Goal: Transaction & Acquisition: Subscribe to service/newsletter

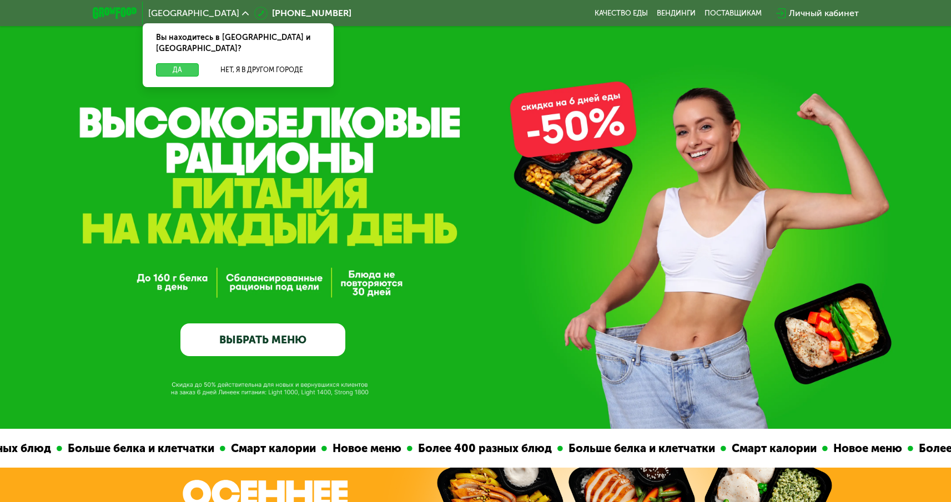
click at [180, 63] on button "Да" at bounding box center [177, 69] width 43 height 13
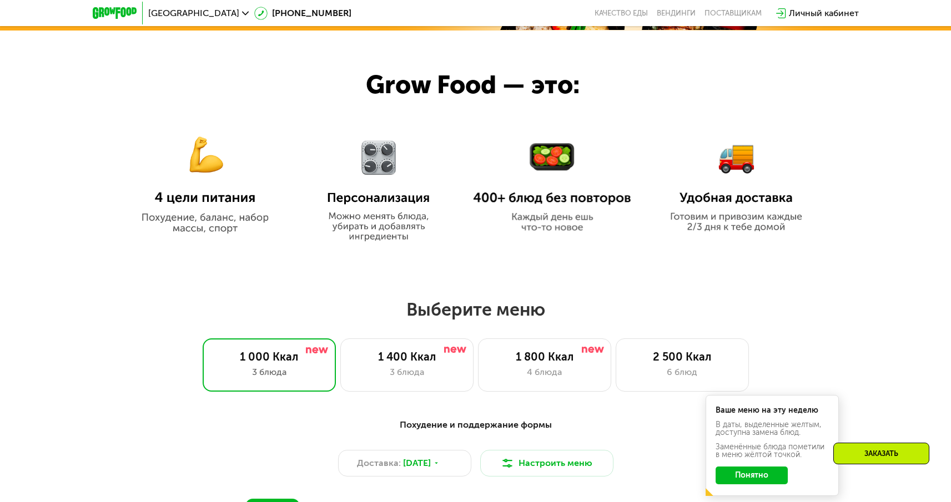
scroll to position [698, 0]
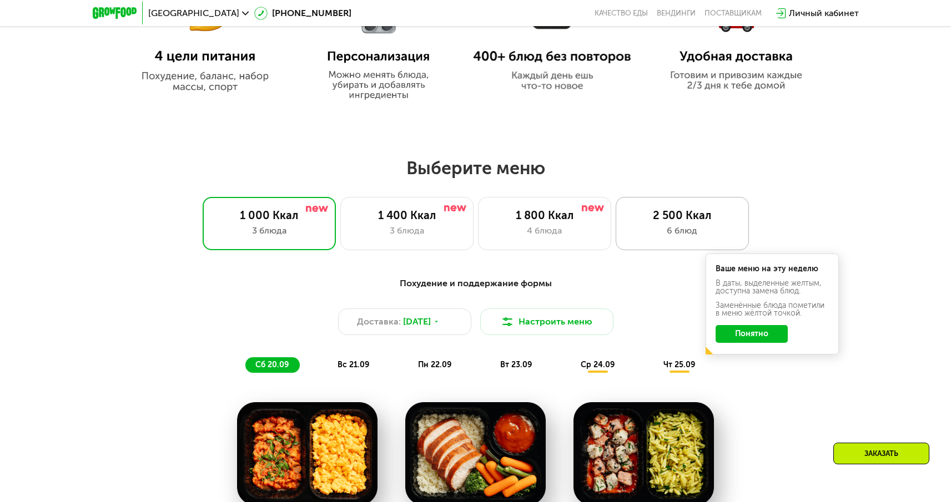
click at [656, 230] on div "6 блюд" at bounding box center [682, 230] width 110 height 13
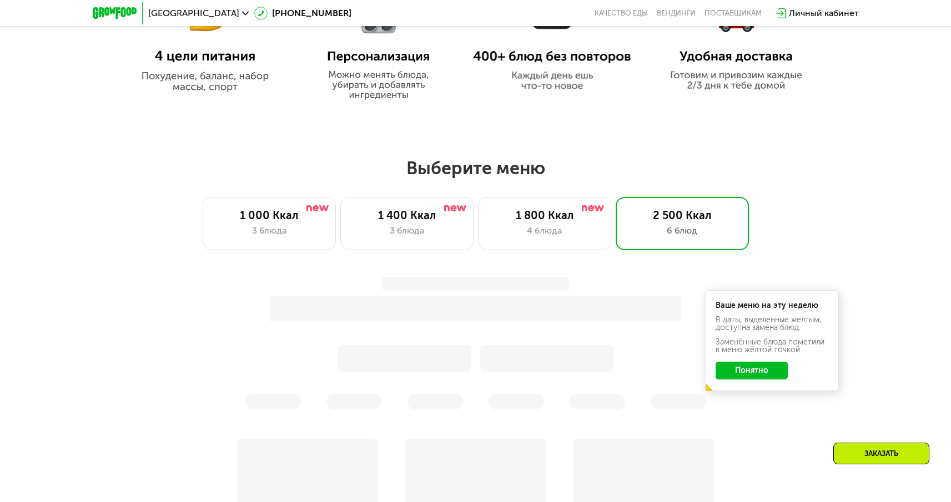
click at [752, 370] on button "Понятно" at bounding box center [752, 371] width 72 height 18
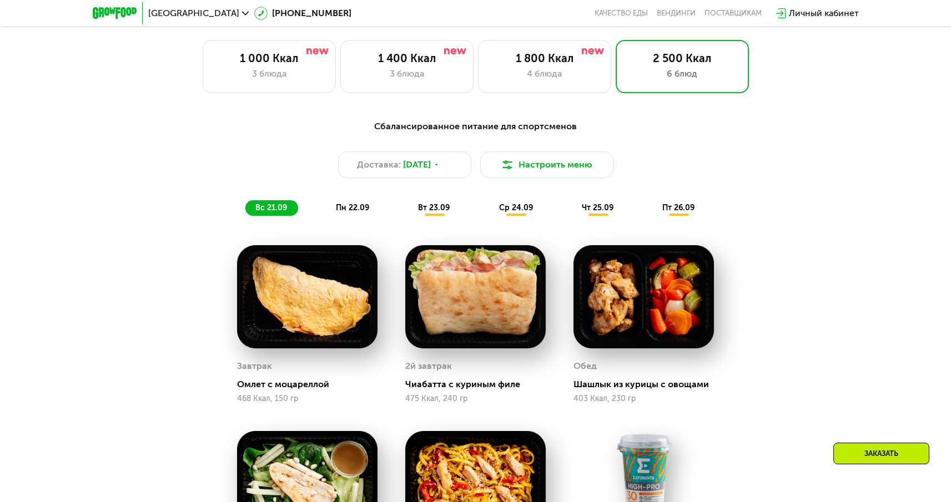
scroll to position [748, 0]
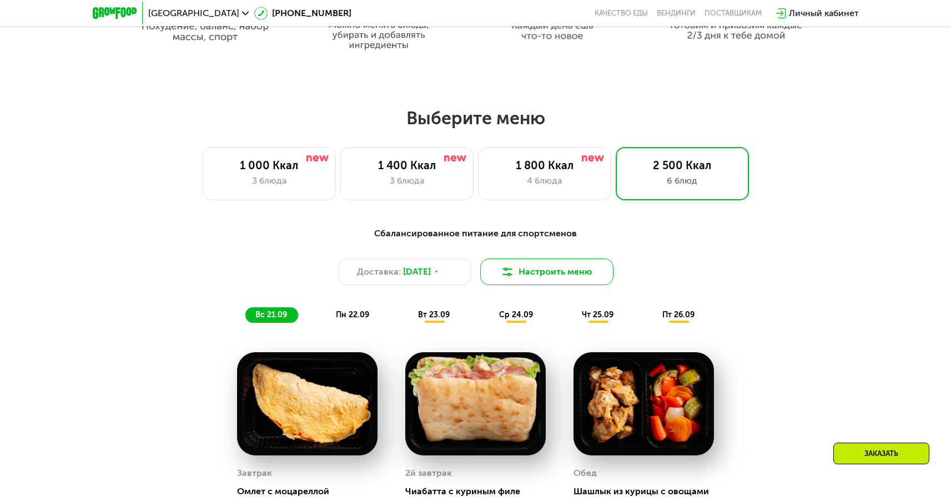
click at [534, 277] on button "Настроить меню" at bounding box center [546, 272] width 133 height 27
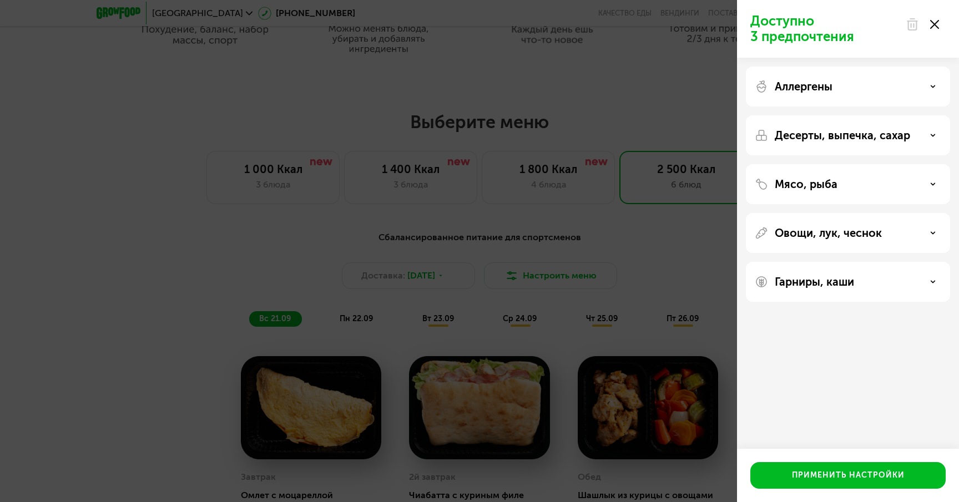
click at [848, 93] on div "Аллергены" at bounding box center [848, 87] width 204 height 40
click at [911, 84] on div "Аллергены" at bounding box center [848, 86] width 187 height 13
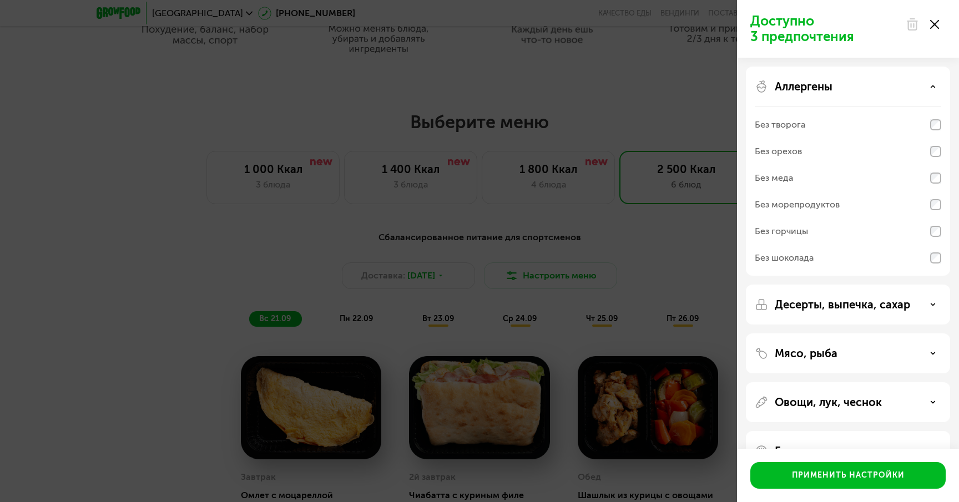
click at [919, 84] on div "Аллергены" at bounding box center [848, 86] width 187 height 13
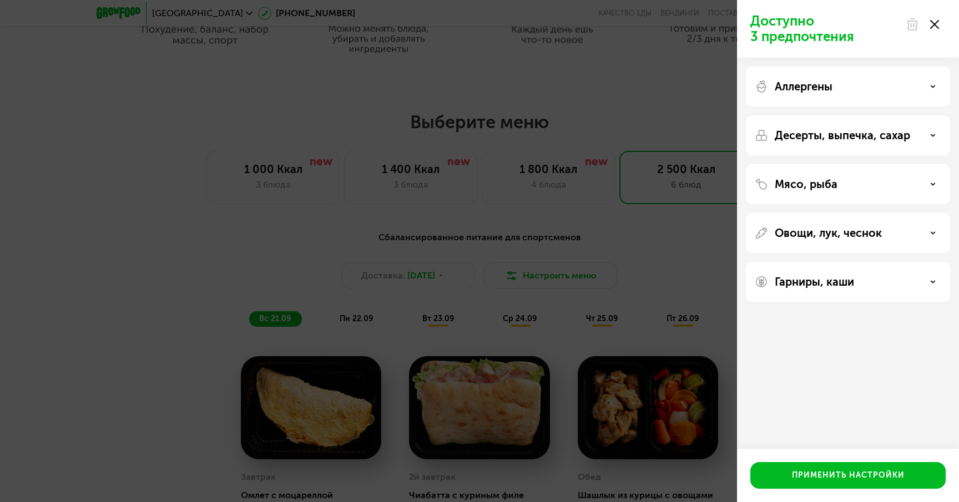
click at [911, 138] on div "Десерты, выпечка, сахар" at bounding box center [848, 135] width 187 height 13
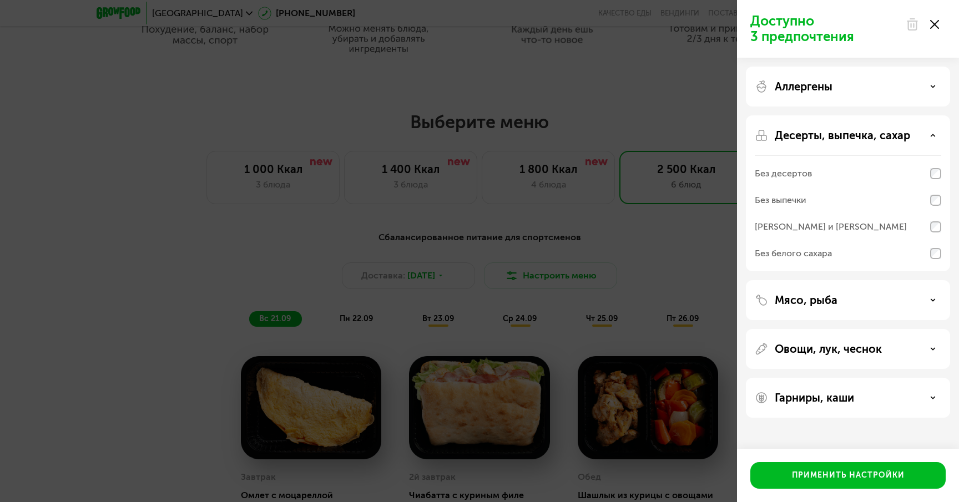
click at [912, 138] on div "Десерты, выпечка, сахар" at bounding box center [848, 135] width 187 height 13
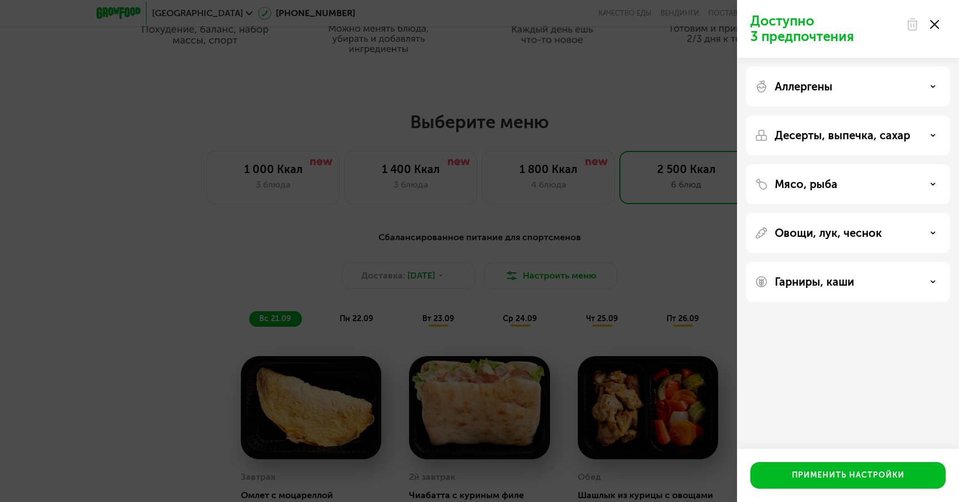
click at [885, 176] on div "Мясо, рыба" at bounding box center [848, 184] width 204 height 40
click at [883, 194] on div "Мясо, рыба" at bounding box center [848, 184] width 204 height 40
click at [936, 24] on icon at bounding box center [935, 24] width 9 height 9
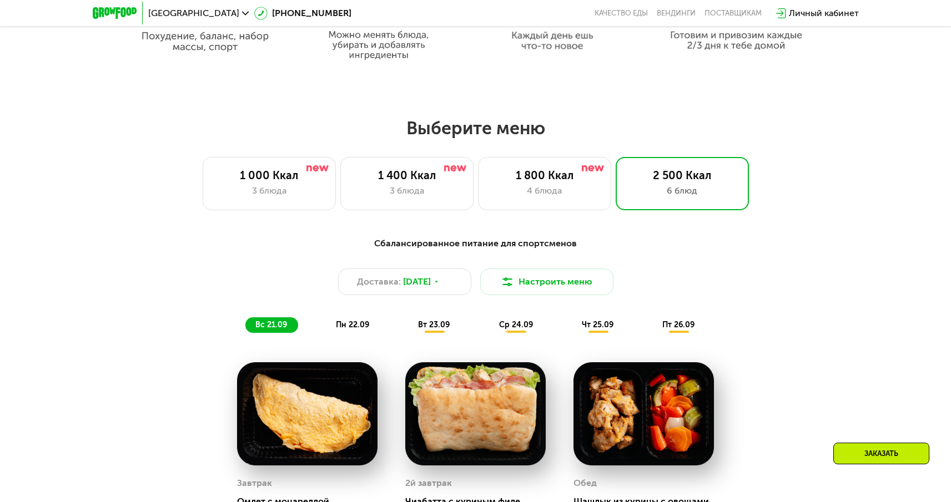
scroll to position [647, 0]
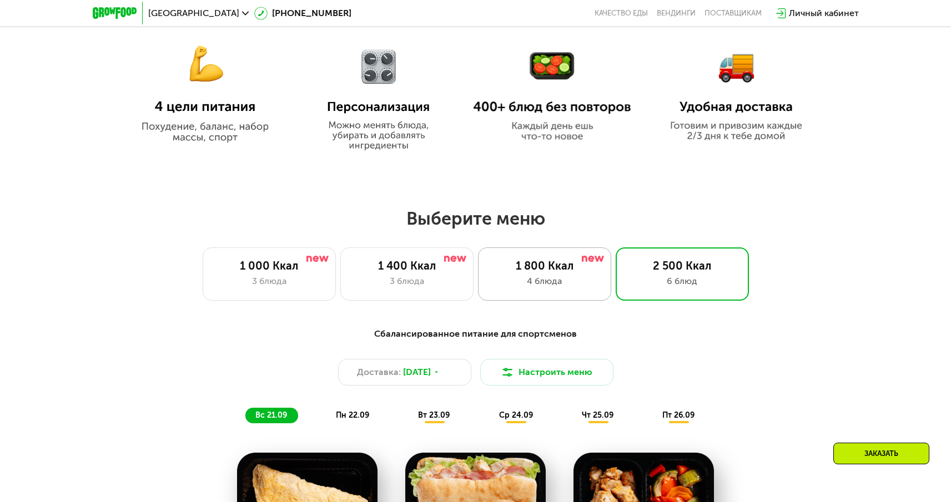
click at [539, 292] on div "1 800 Ккал 4 блюда" at bounding box center [544, 274] width 133 height 53
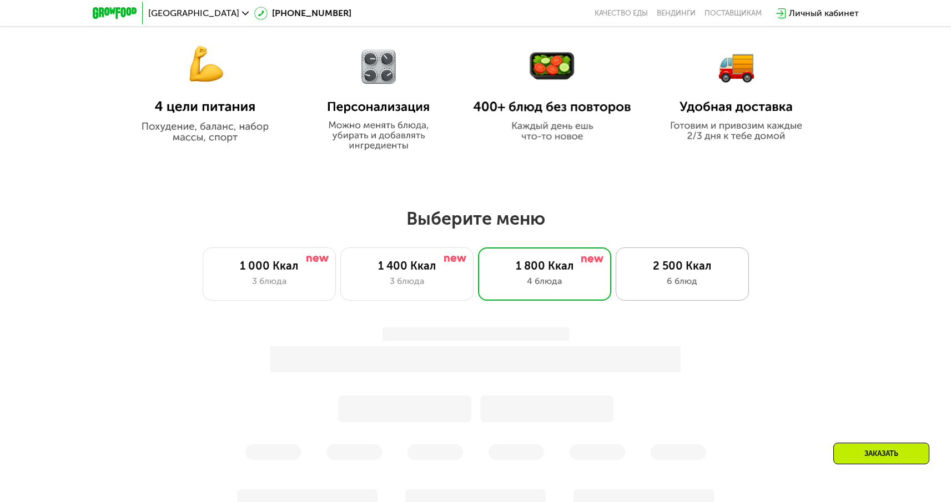
click at [668, 286] on div "6 блюд" at bounding box center [682, 281] width 110 height 13
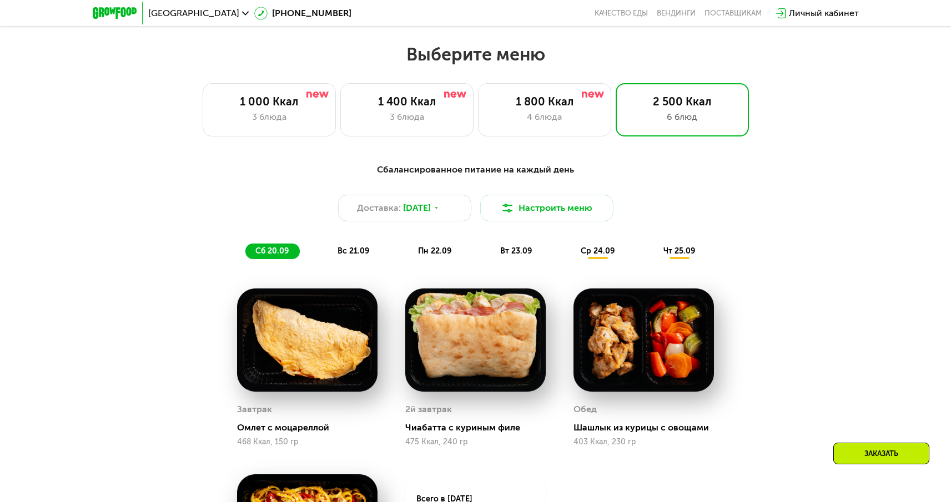
scroll to position [821, 0]
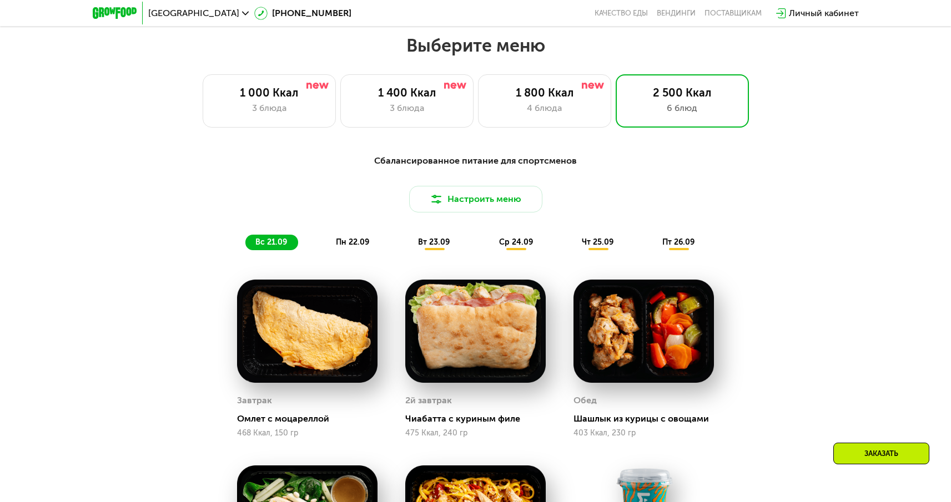
click at [353, 247] on span "пн 22.09" at bounding box center [352, 242] width 33 height 9
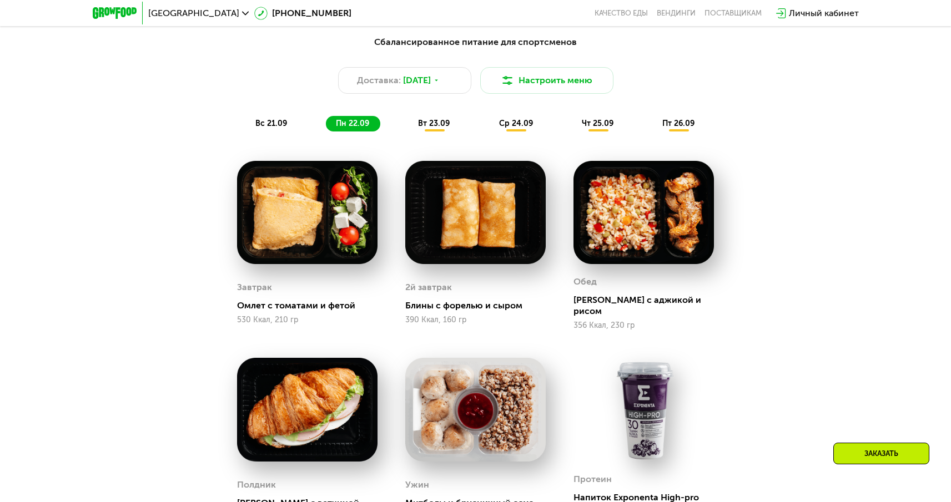
click at [431, 128] on span "вт 23.09" at bounding box center [434, 123] width 32 height 9
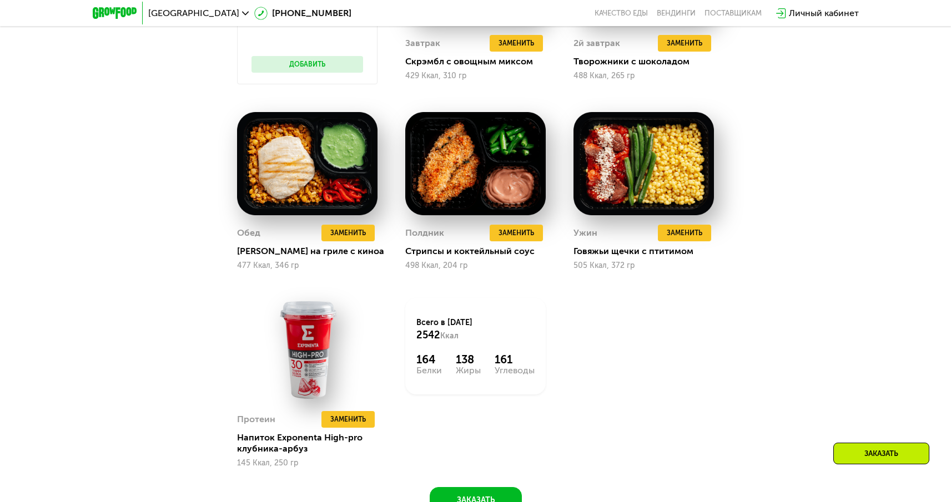
scroll to position [961, 0]
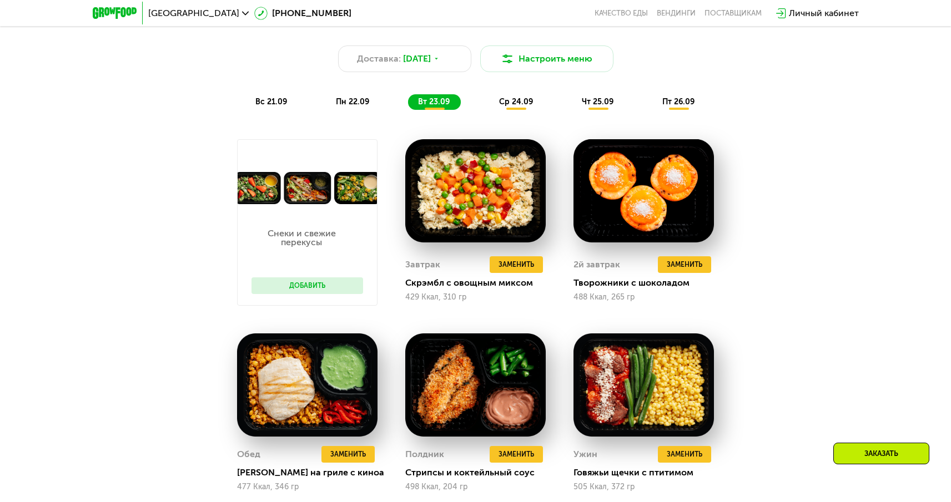
click at [505, 110] on div "ср 24.09" at bounding box center [516, 102] width 55 height 16
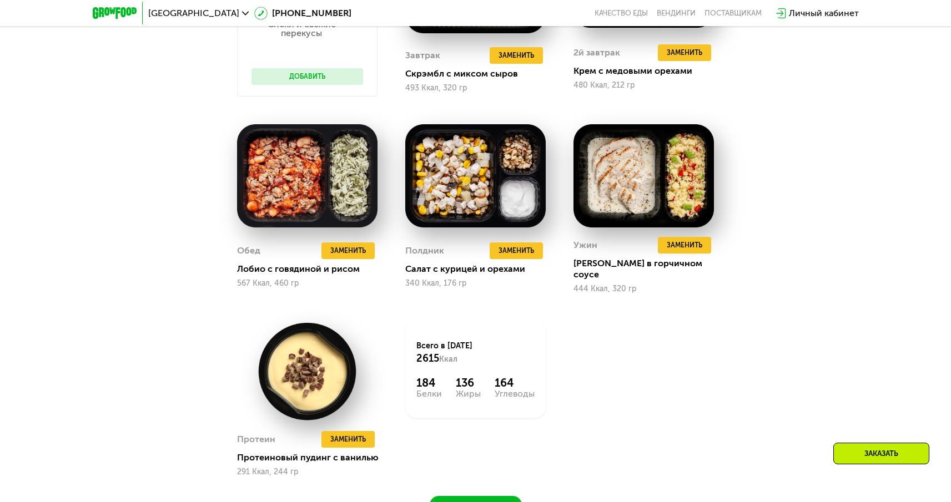
scroll to position [956, 0]
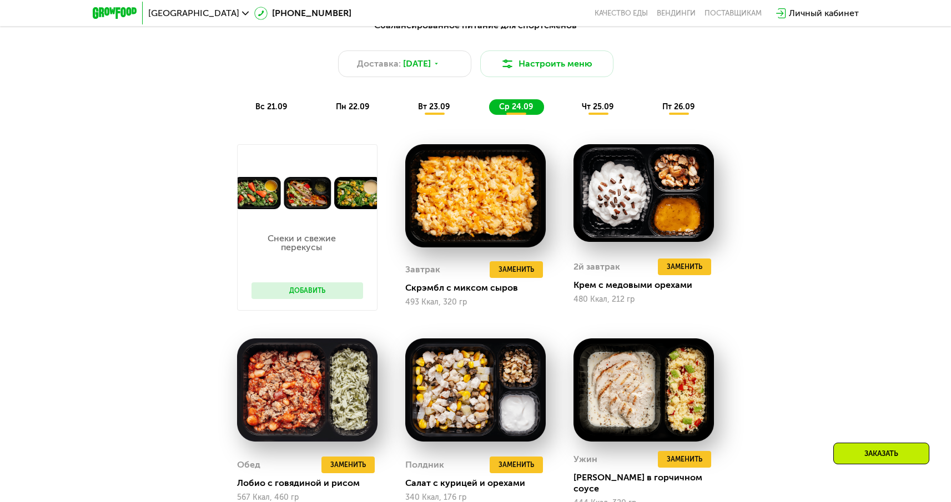
click at [590, 110] on span "чт 25.09" at bounding box center [598, 106] width 32 height 9
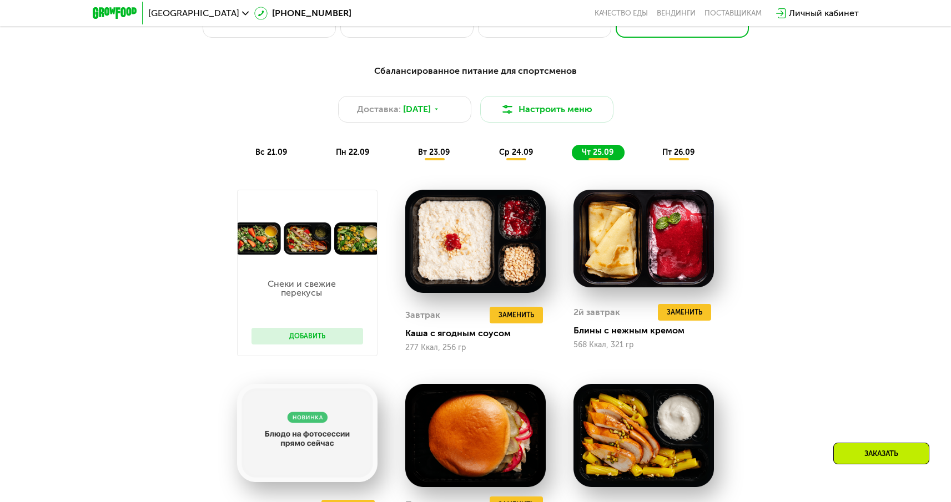
scroll to position [911, 0]
click at [679, 150] on div "пт 26.09" at bounding box center [678, 153] width 53 height 16
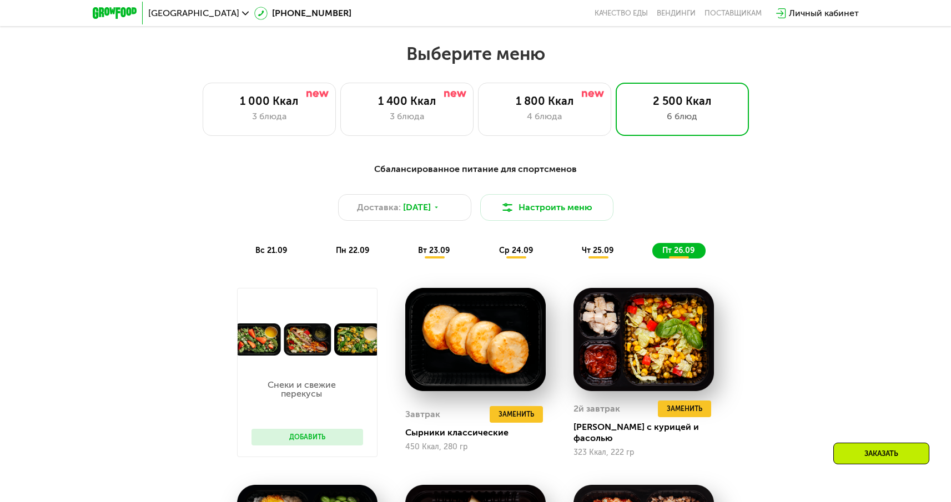
scroll to position [675, 0]
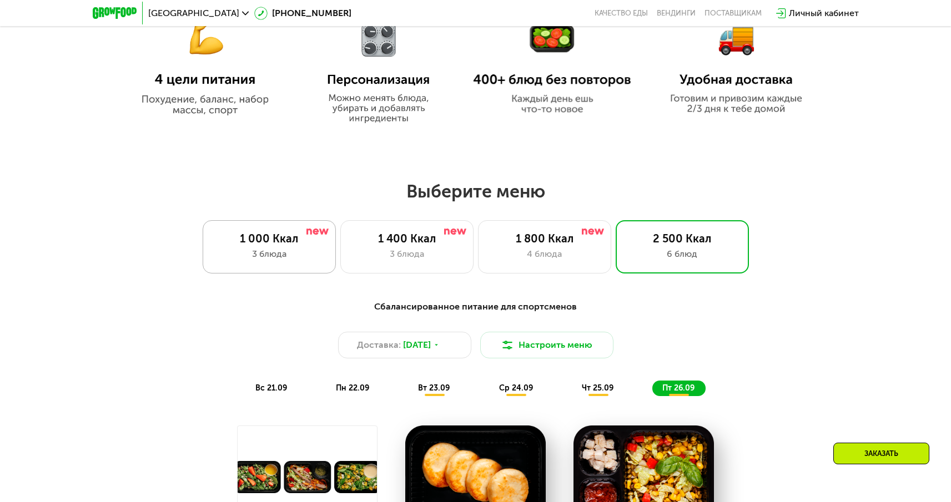
click at [317, 274] on div "1 000 Ккал 3 блюда" at bounding box center [269, 246] width 133 height 53
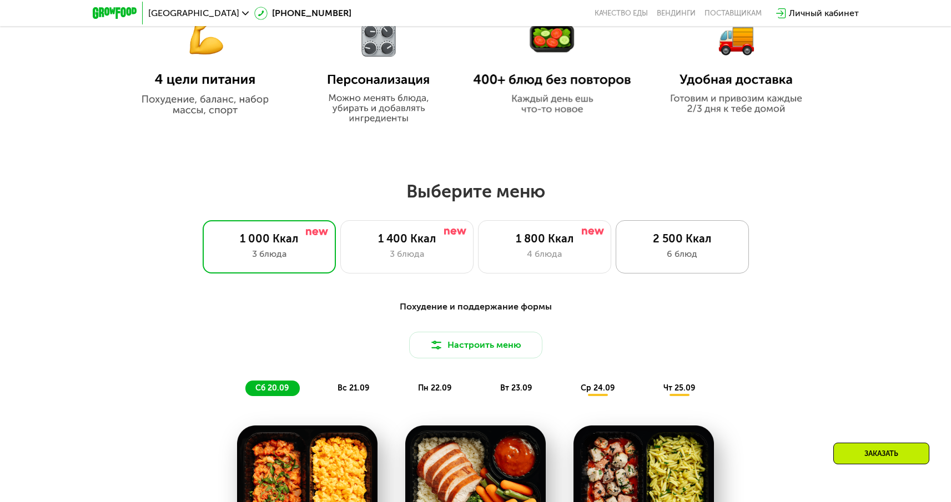
click at [700, 265] on div "2 500 Ккал 6 блюд" at bounding box center [682, 246] width 133 height 53
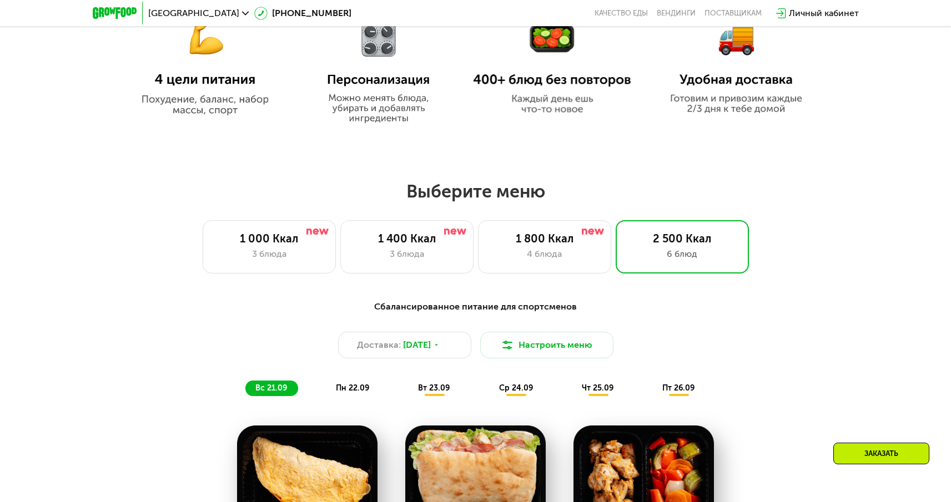
click at [260, 390] on span "вс 21.09" at bounding box center [271, 388] width 32 height 9
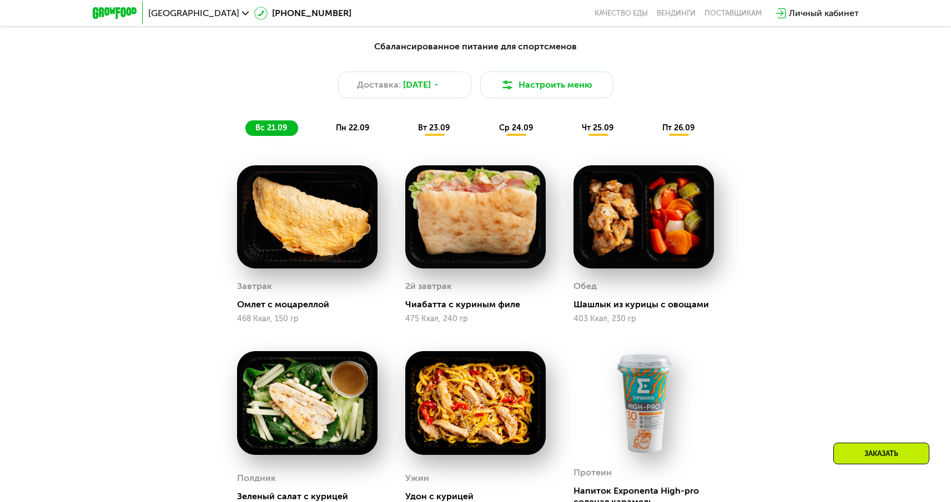
scroll to position [930, 0]
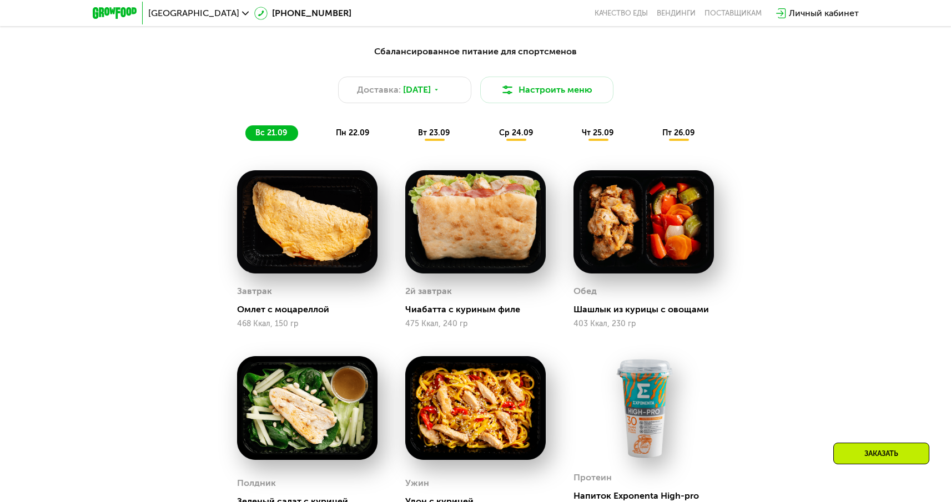
click at [359, 132] on span "пн 22.09" at bounding box center [352, 132] width 33 height 9
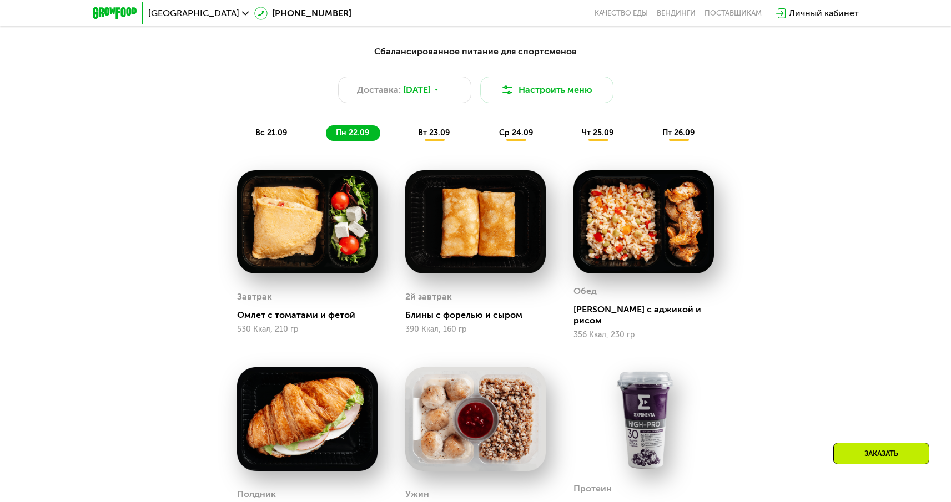
click at [455, 141] on div "вт 23.09" at bounding box center [434, 133] width 53 height 16
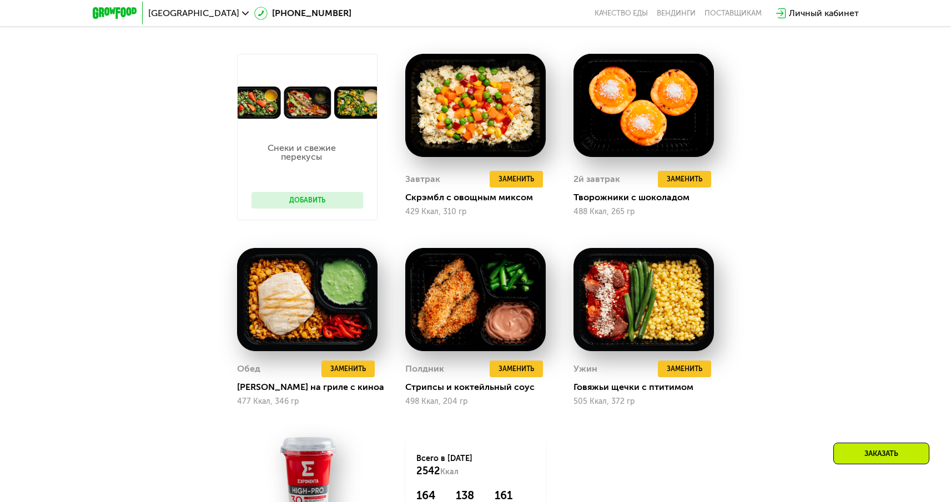
scroll to position [1036, 0]
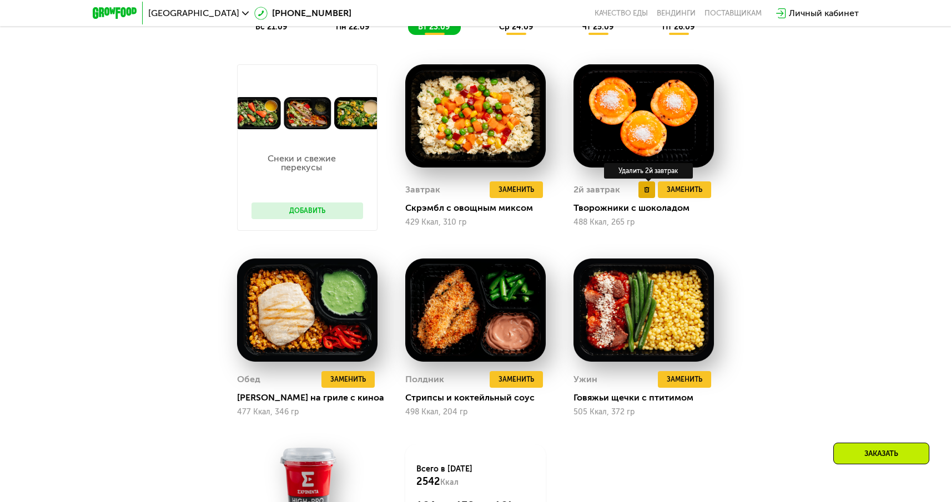
click at [650, 194] on button at bounding box center [647, 190] width 17 height 17
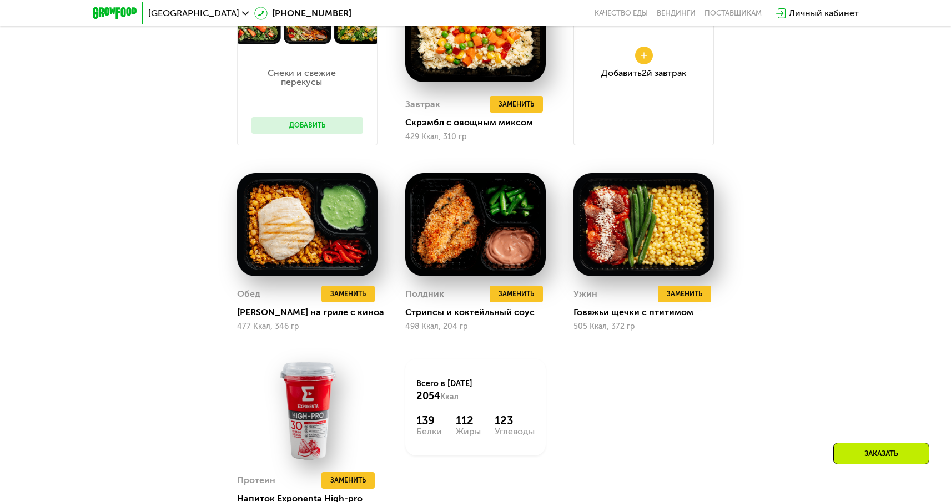
scroll to position [1034, 0]
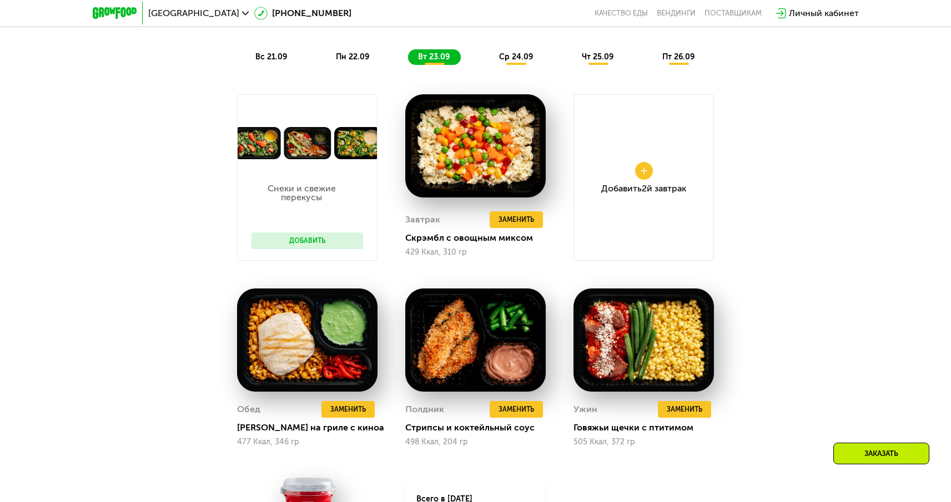
click at [644, 180] on button at bounding box center [644, 171] width 18 height 18
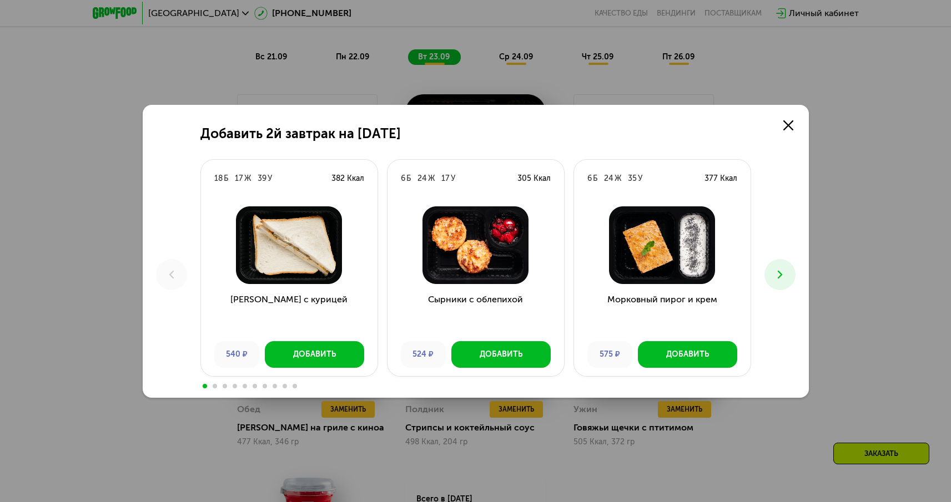
click at [778, 272] on use at bounding box center [779, 274] width 4 height 8
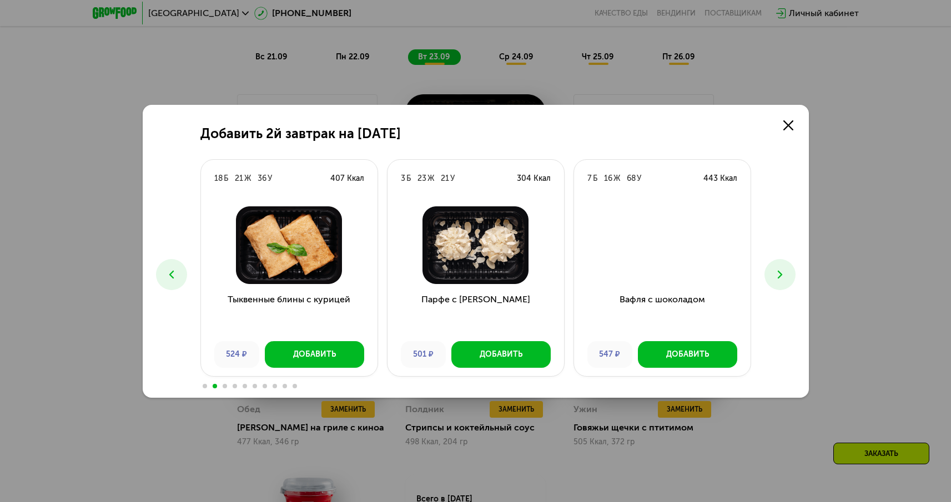
click at [778, 272] on use at bounding box center [779, 274] width 4 height 8
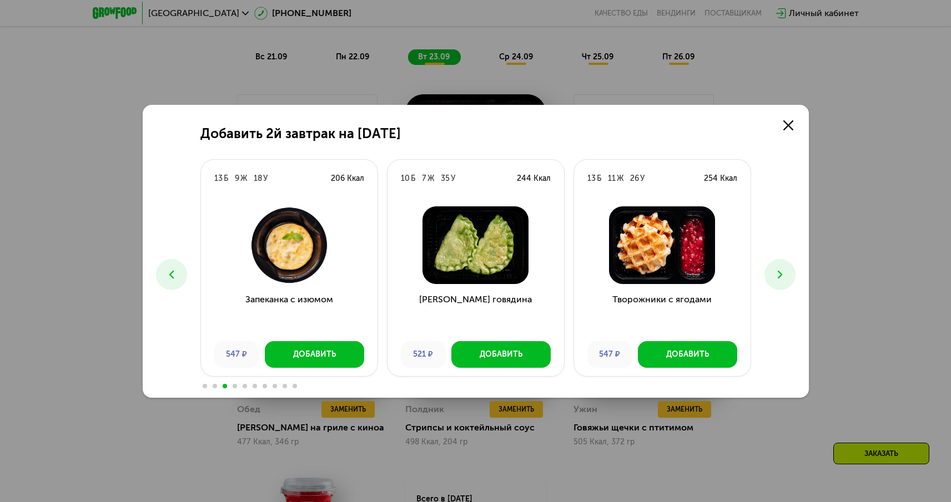
click at [778, 272] on use at bounding box center [779, 274] width 4 height 8
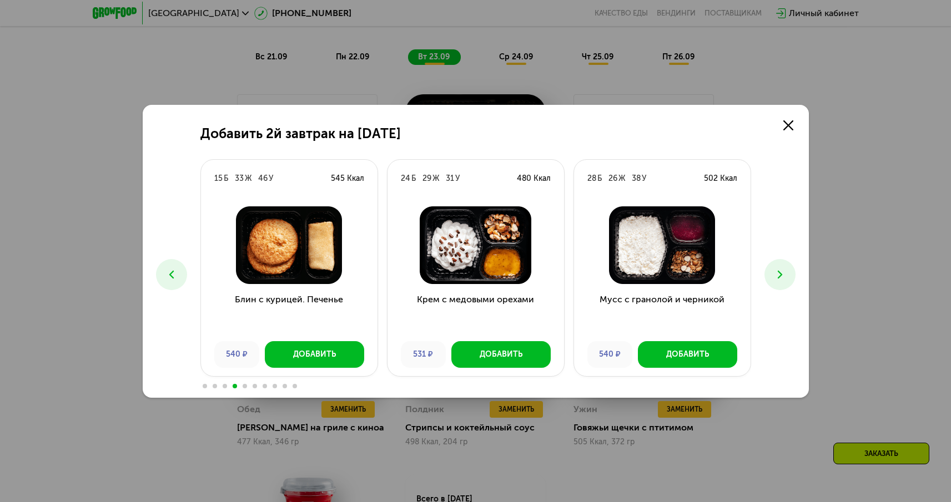
click at [778, 272] on use at bounding box center [779, 274] width 4 height 8
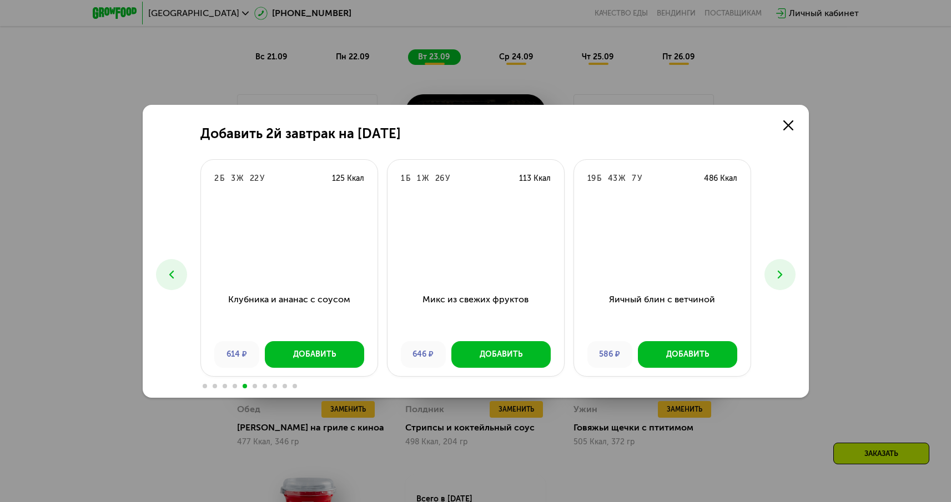
click at [778, 272] on use at bounding box center [779, 274] width 4 height 8
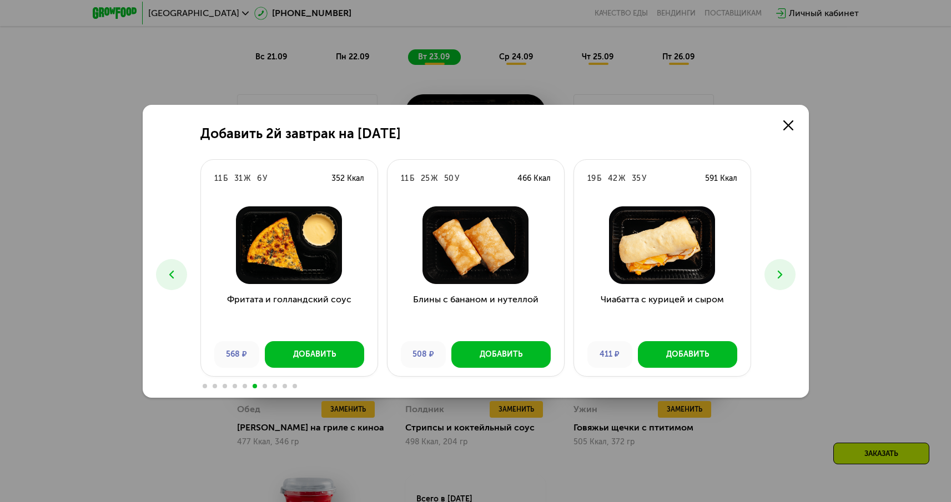
click at [778, 272] on use at bounding box center [779, 274] width 4 height 8
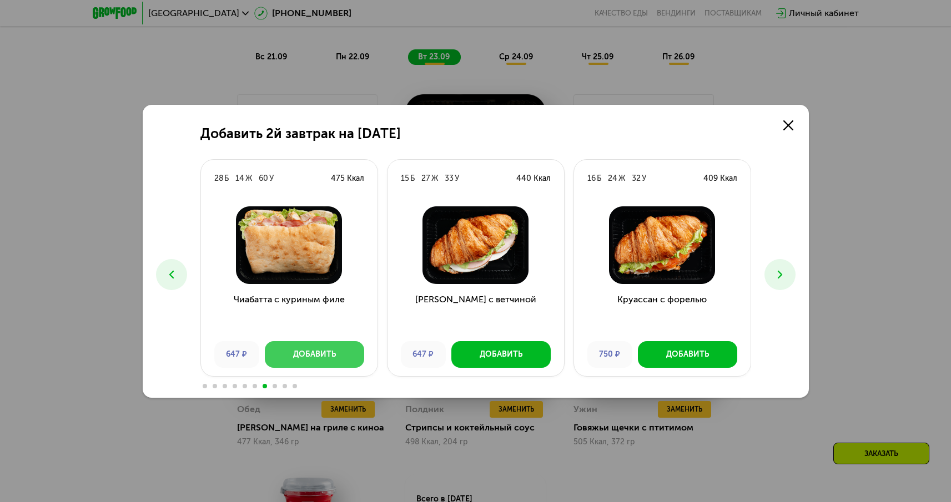
click at [321, 358] on div "Добавить" at bounding box center [314, 354] width 43 height 11
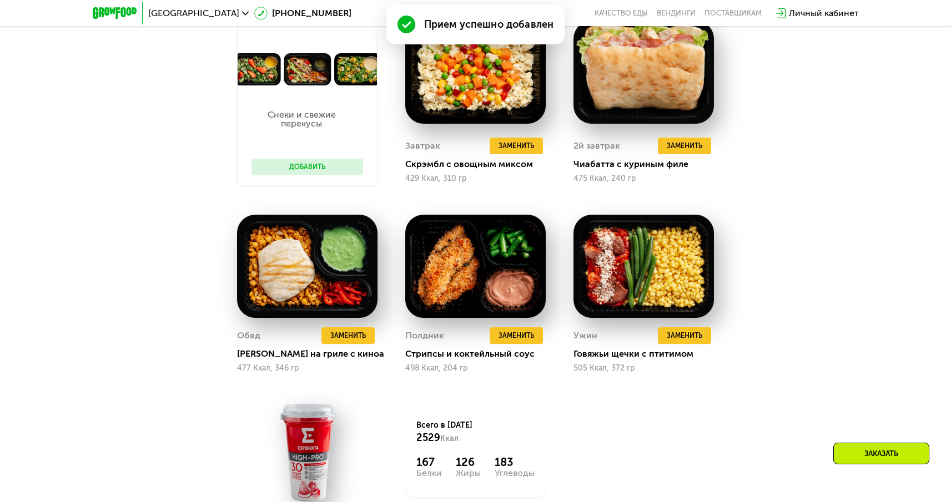
scroll to position [1109, 0]
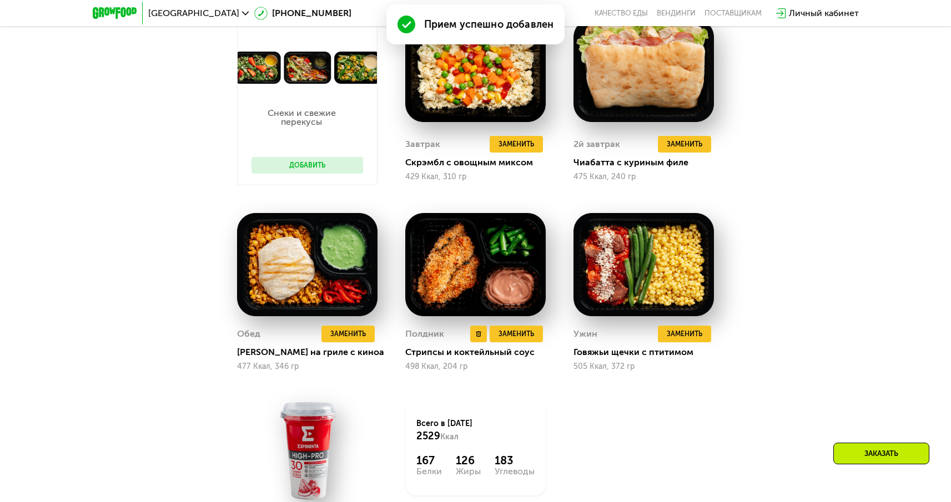
click at [483, 267] on img at bounding box center [475, 264] width 140 height 103
click at [517, 340] on span "Заменить" at bounding box center [517, 334] width 36 height 11
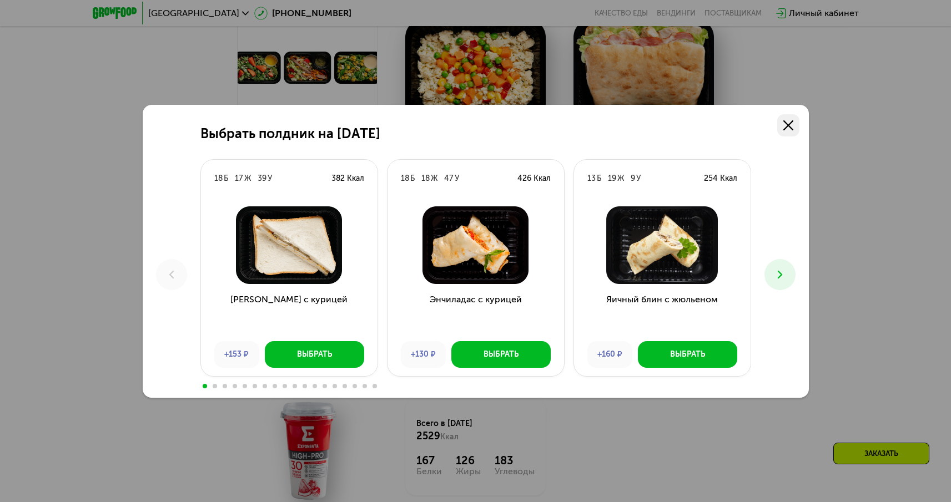
click at [784, 129] on use at bounding box center [788, 125] width 10 height 10
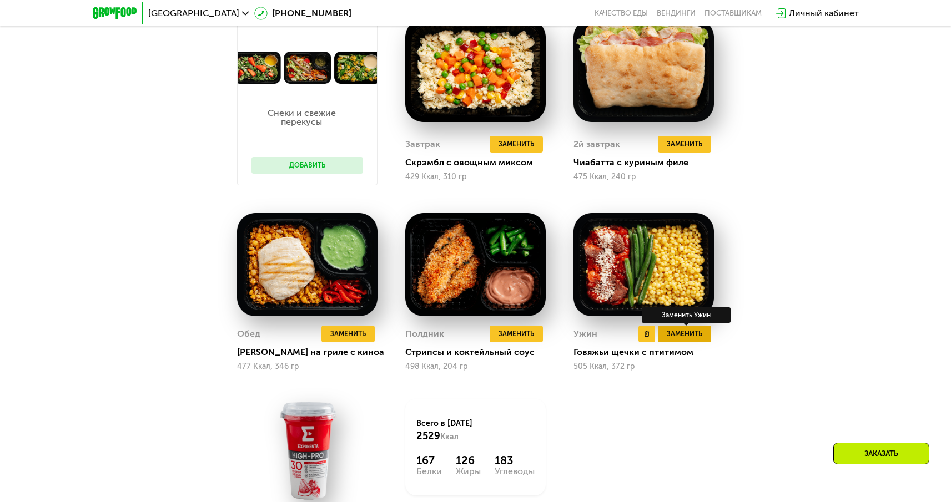
click at [674, 340] on span "Заменить" at bounding box center [685, 334] width 36 height 11
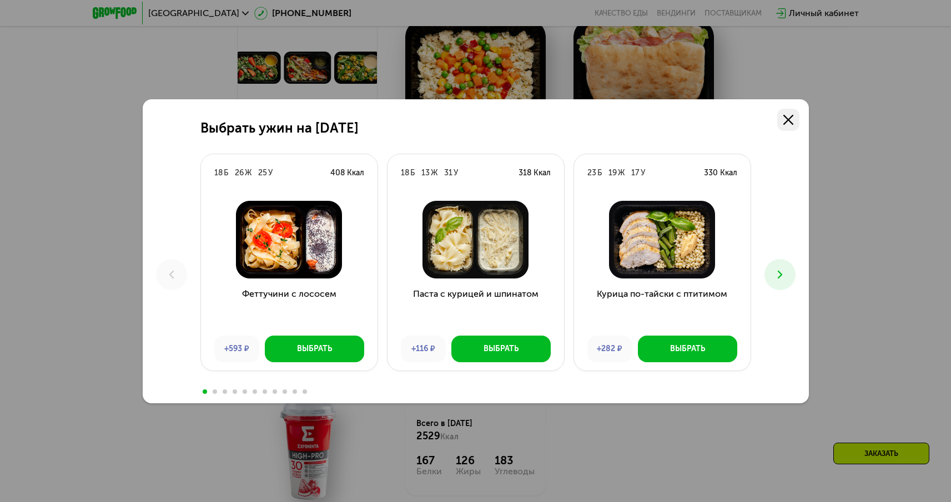
click at [791, 118] on icon at bounding box center [788, 120] width 10 height 10
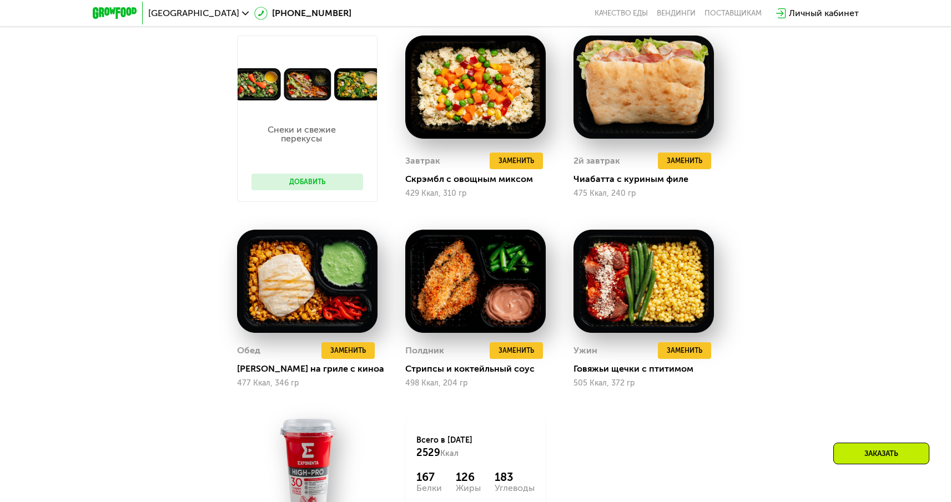
scroll to position [1076, 0]
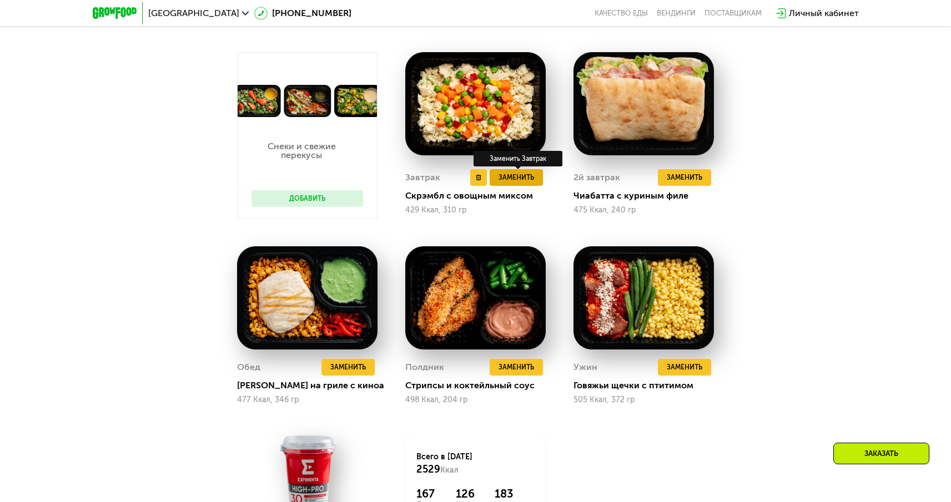
click at [524, 183] on span "Заменить" at bounding box center [517, 177] width 36 height 11
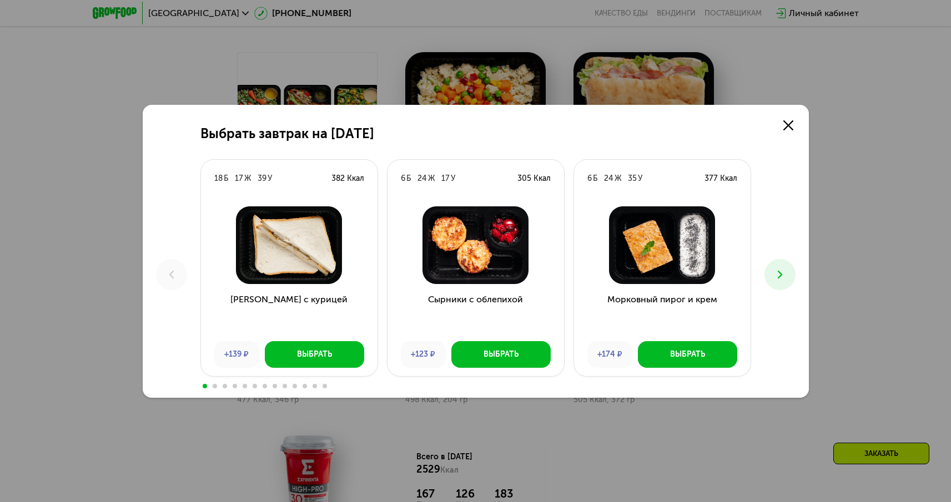
click at [787, 275] on button at bounding box center [780, 274] width 31 height 31
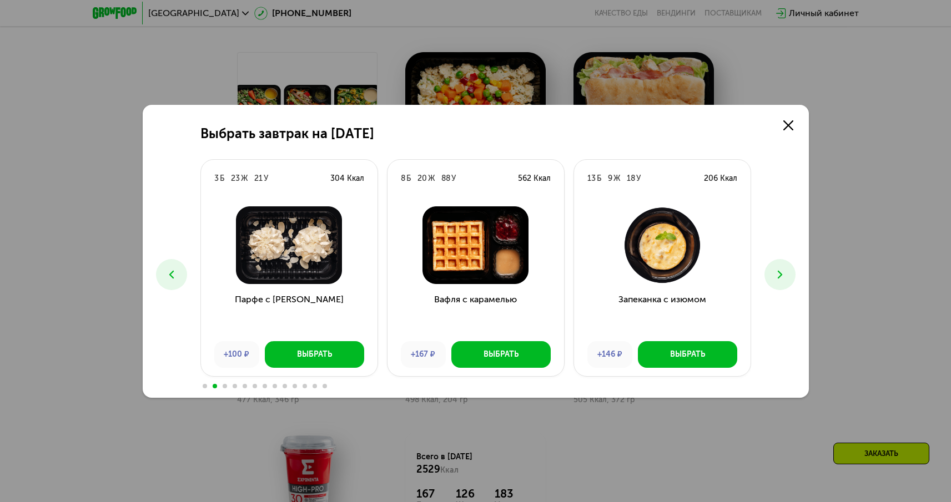
click at [787, 275] on button at bounding box center [780, 274] width 31 height 31
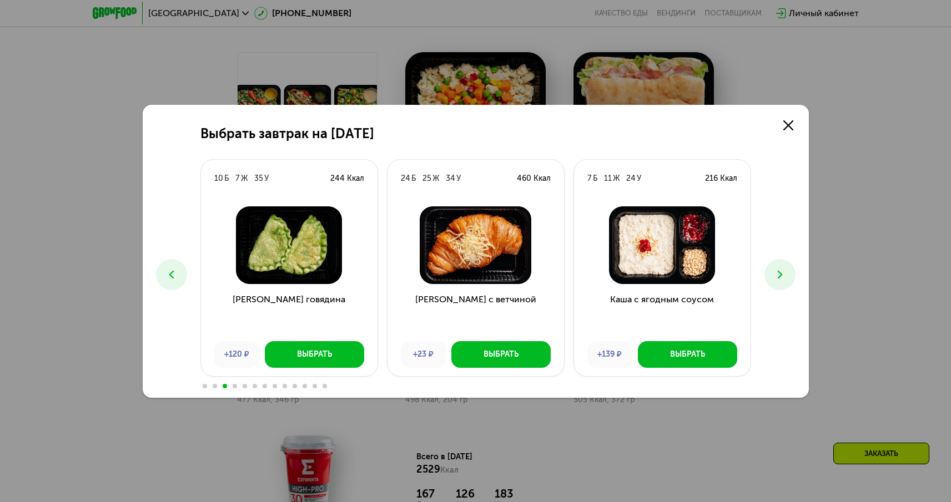
click at [787, 276] on button at bounding box center [780, 274] width 31 height 31
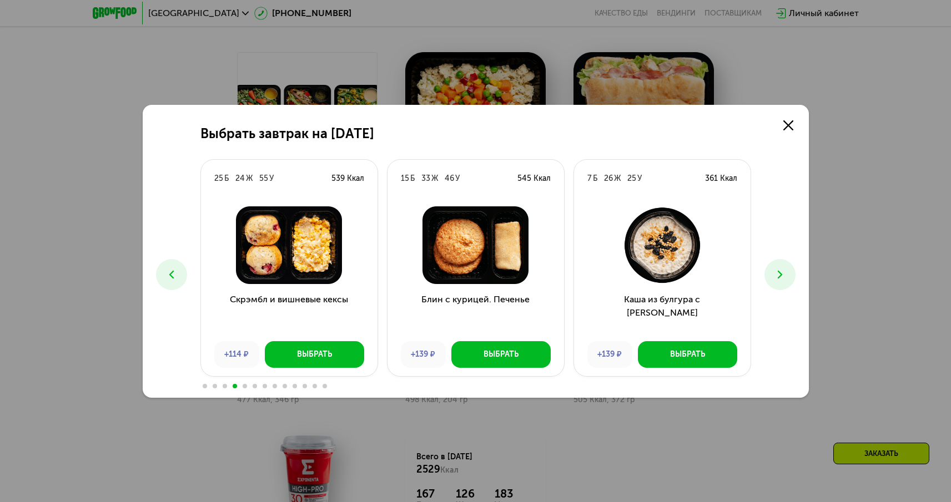
click at [787, 276] on button at bounding box center [780, 274] width 31 height 31
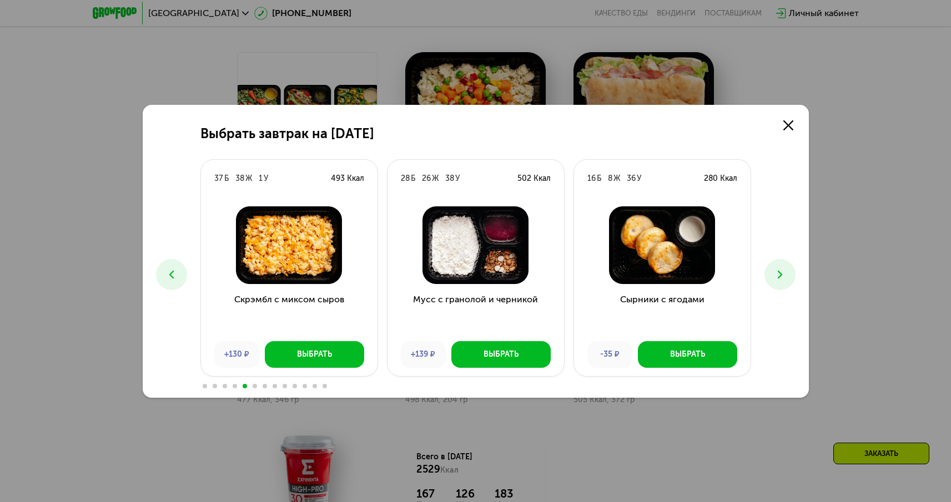
click at [787, 276] on button at bounding box center [780, 274] width 31 height 31
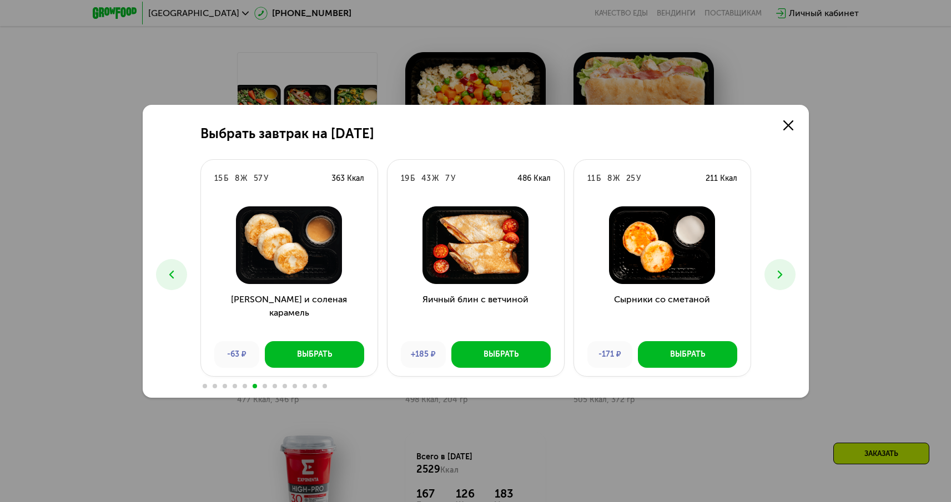
click at [172, 273] on icon at bounding box center [171, 274] width 13 height 13
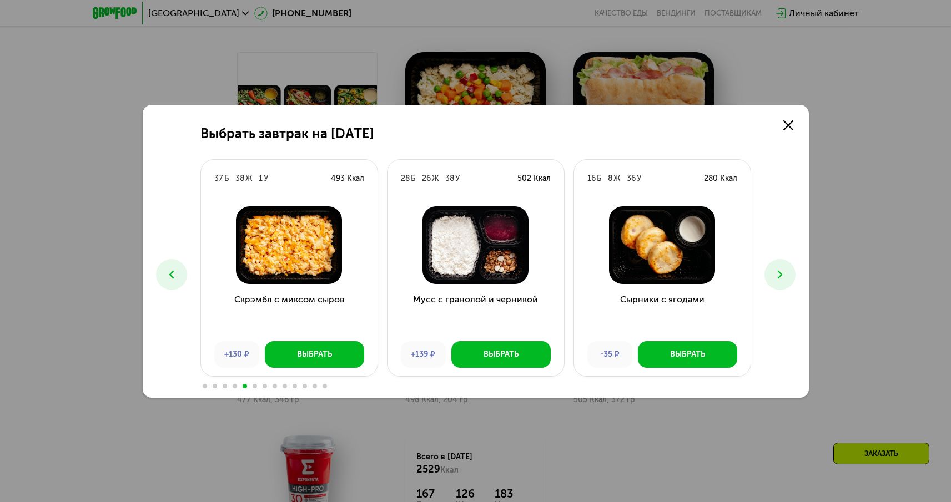
click at [786, 278] on icon at bounding box center [779, 274] width 13 height 13
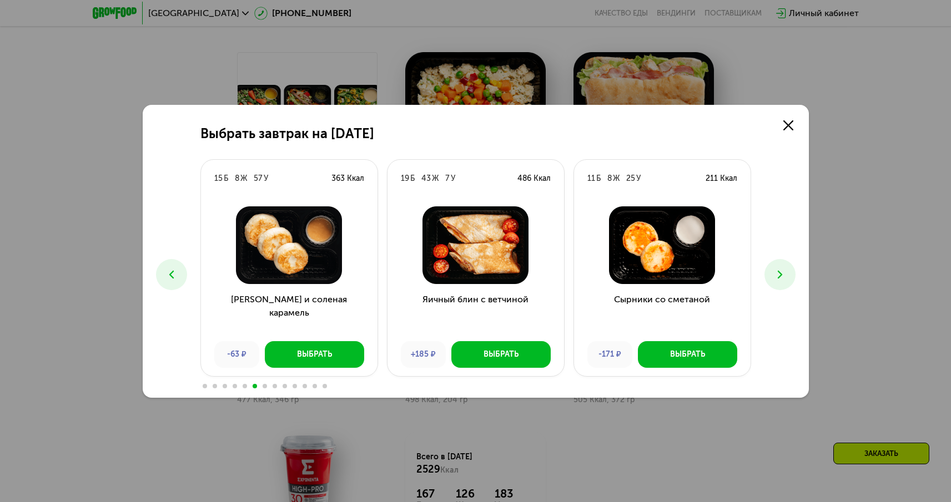
click at [786, 278] on icon at bounding box center [779, 274] width 13 height 13
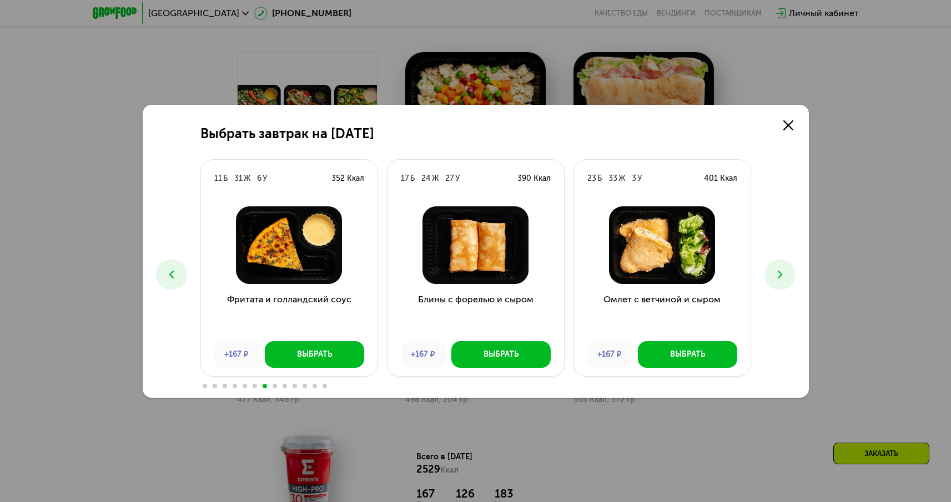
click at [786, 278] on icon at bounding box center [779, 274] width 13 height 13
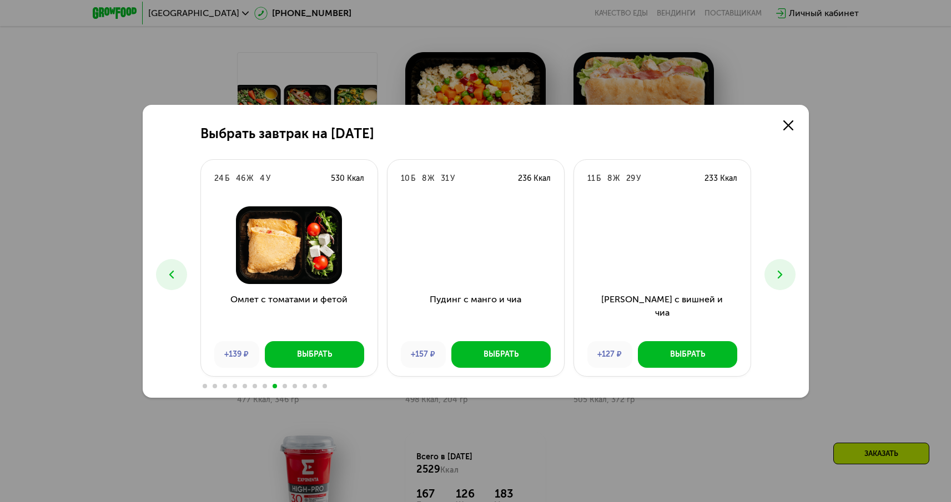
click at [786, 278] on icon at bounding box center [779, 274] width 13 height 13
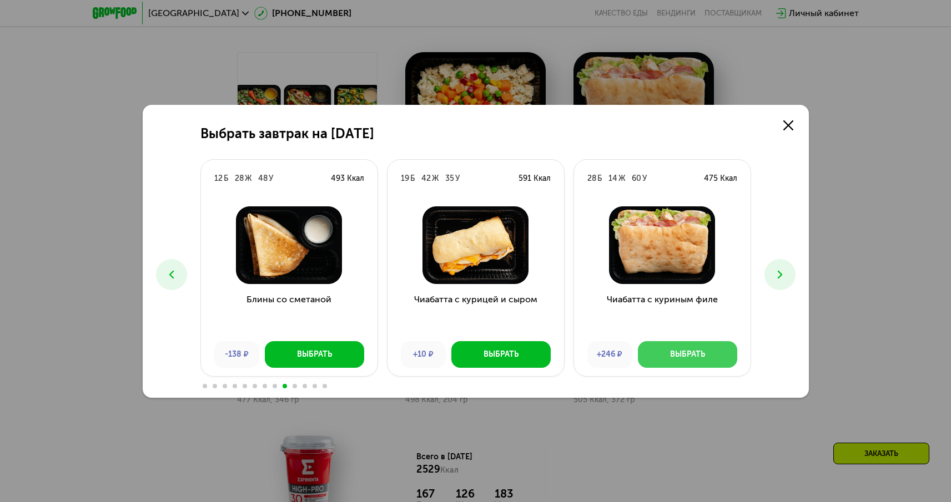
click at [692, 359] on div "Выбрать" at bounding box center [687, 354] width 35 height 11
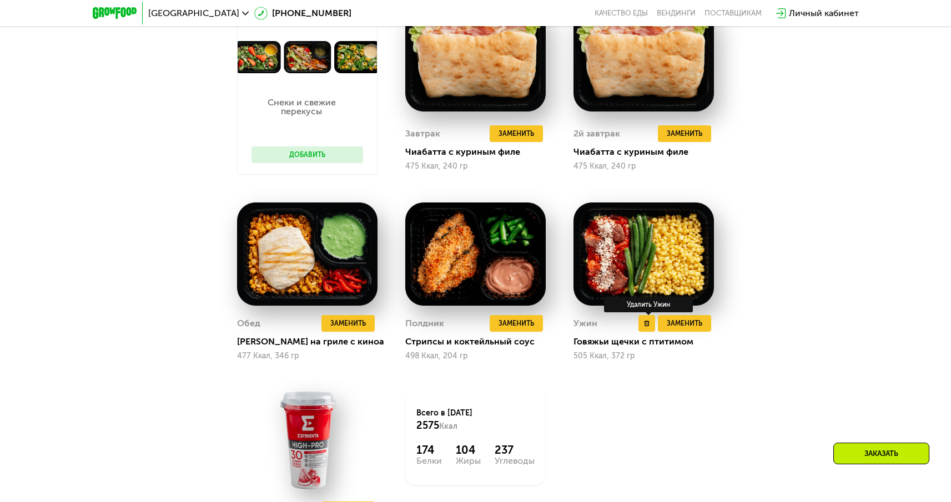
scroll to position [1118, 0]
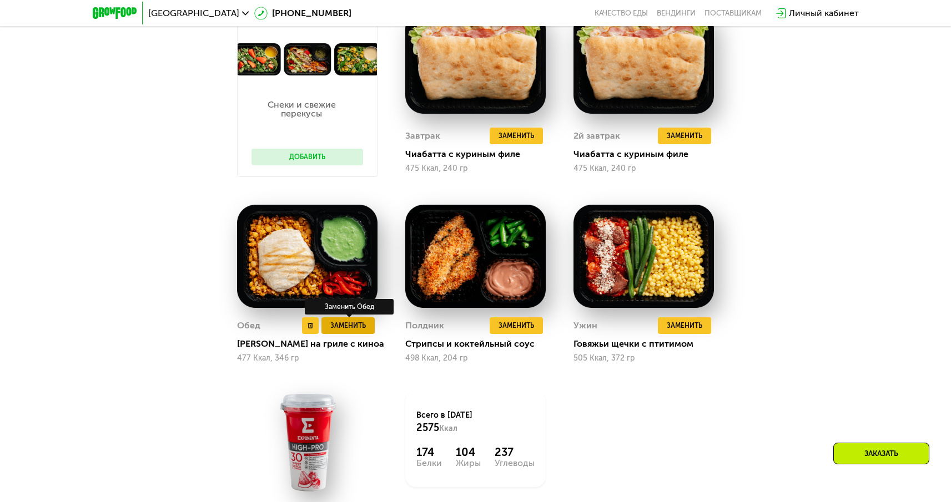
click at [346, 328] on span "Заменить" at bounding box center [348, 325] width 36 height 11
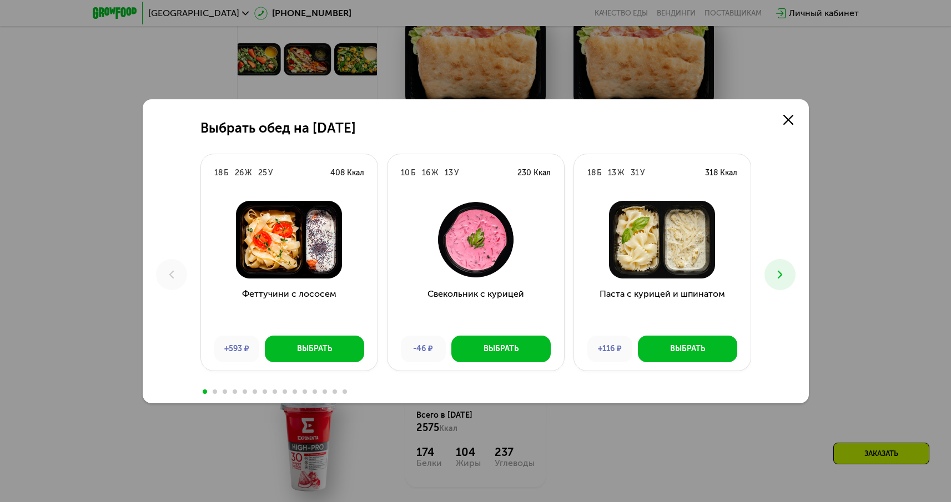
click at [777, 267] on button at bounding box center [780, 274] width 31 height 31
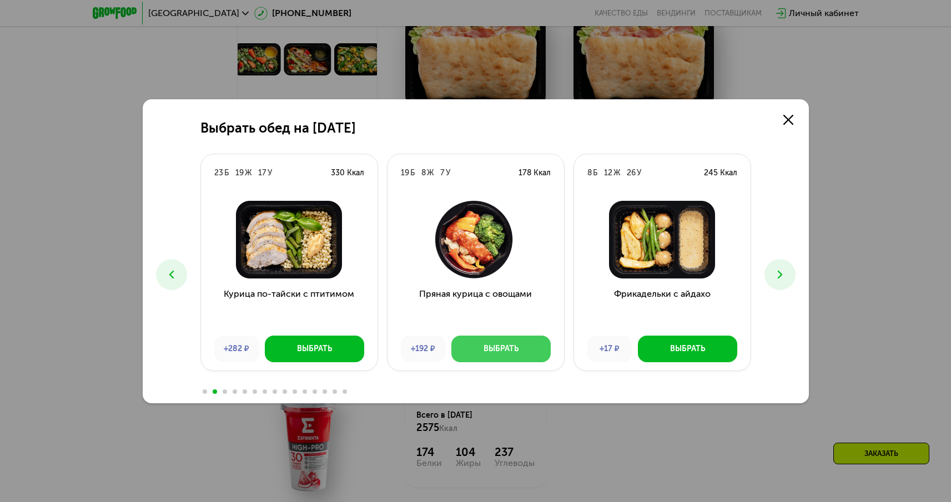
click at [519, 353] on button "Выбрать" at bounding box center [500, 349] width 99 height 27
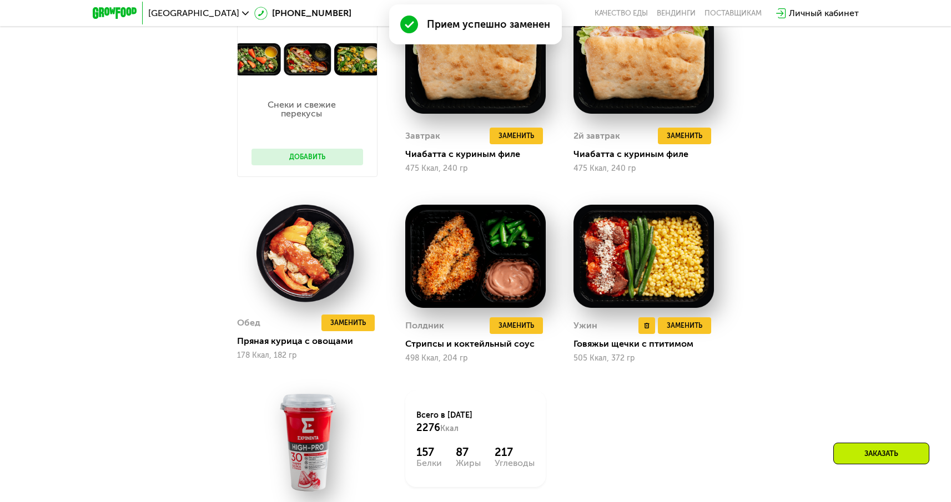
scroll to position [1120, 0]
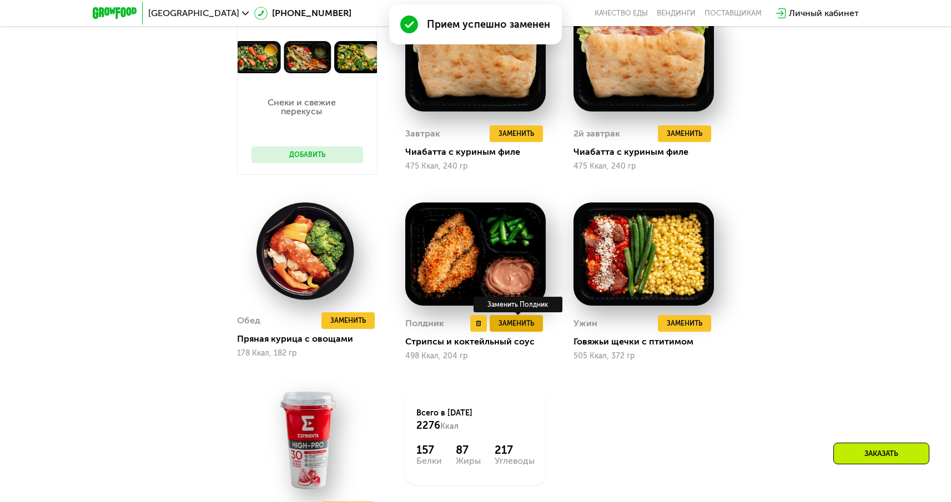
click at [511, 325] on span "Заменить" at bounding box center [517, 323] width 36 height 11
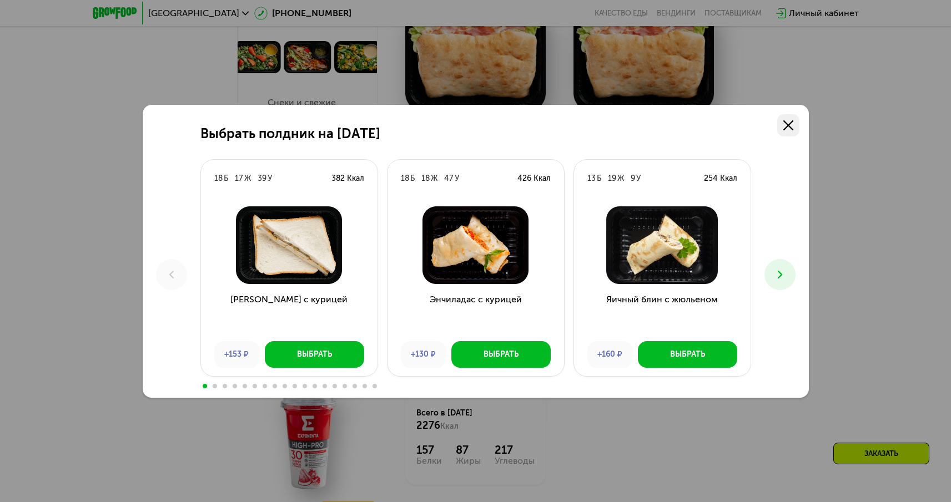
click at [790, 127] on use at bounding box center [788, 125] width 10 height 10
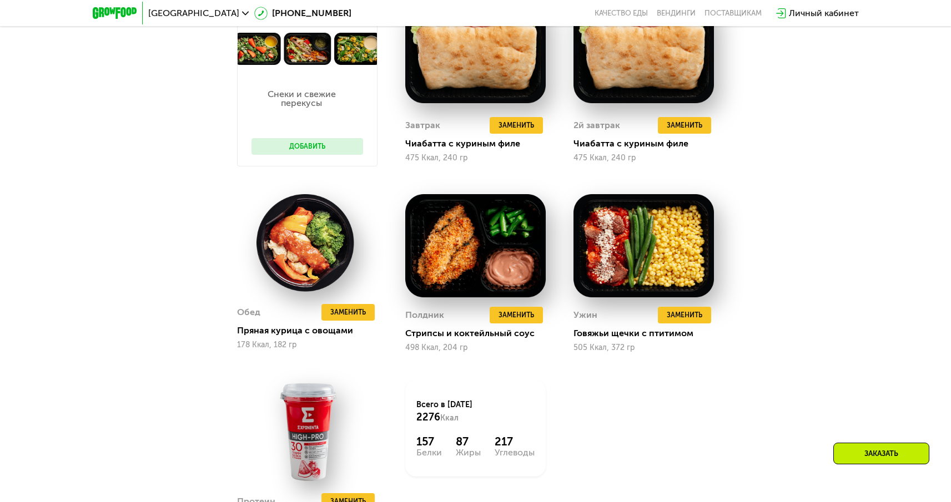
scroll to position [1218, 0]
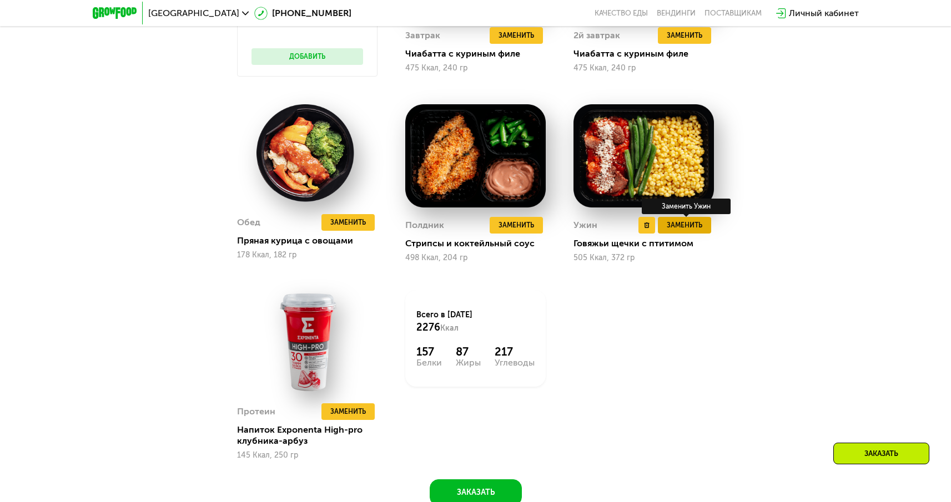
click at [687, 227] on span "Заменить" at bounding box center [685, 225] width 36 height 11
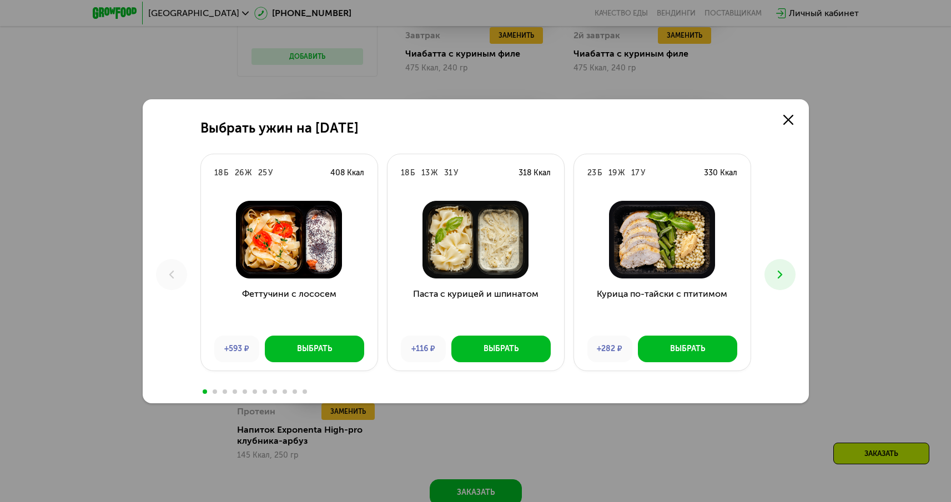
click at [782, 271] on icon at bounding box center [779, 274] width 13 height 13
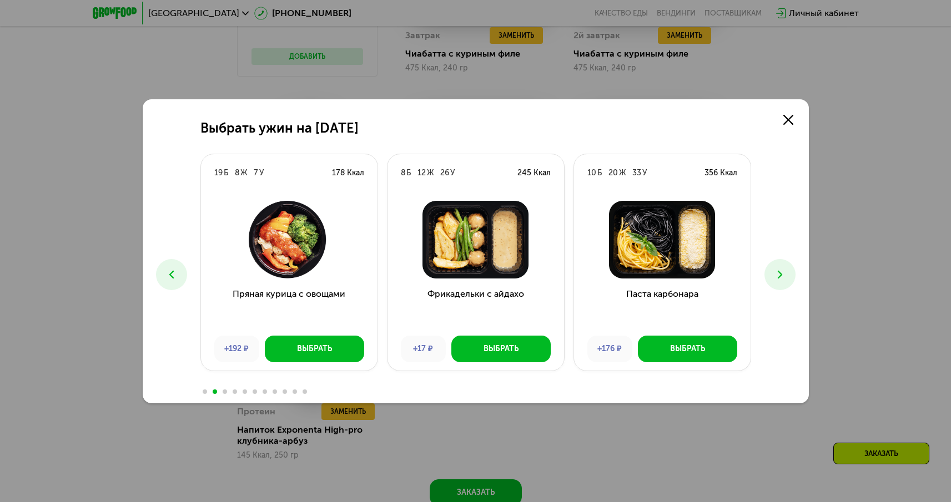
click at [782, 271] on icon at bounding box center [779, 274] width 13 height 13
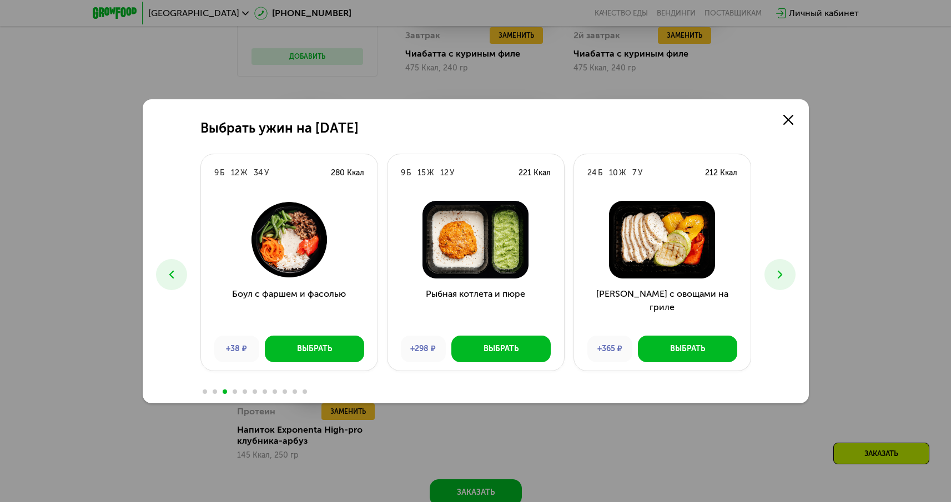
click at [782, 271] on icon at bounding box center [779, 274] width 13 height 13
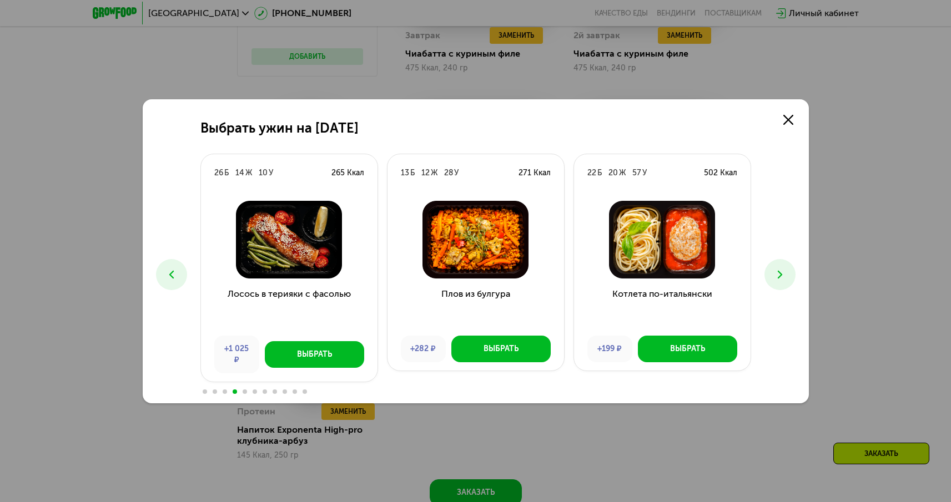
click at [782, 271] on icon at bounding box center [779, 274] width 13 height 13
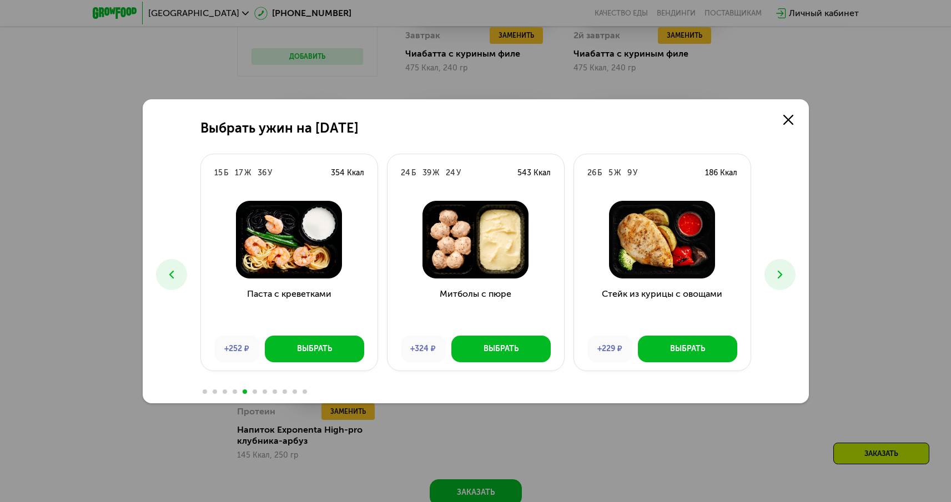
click at [782, 271] on icon at bounding box center [779, 274] width 13 height 13
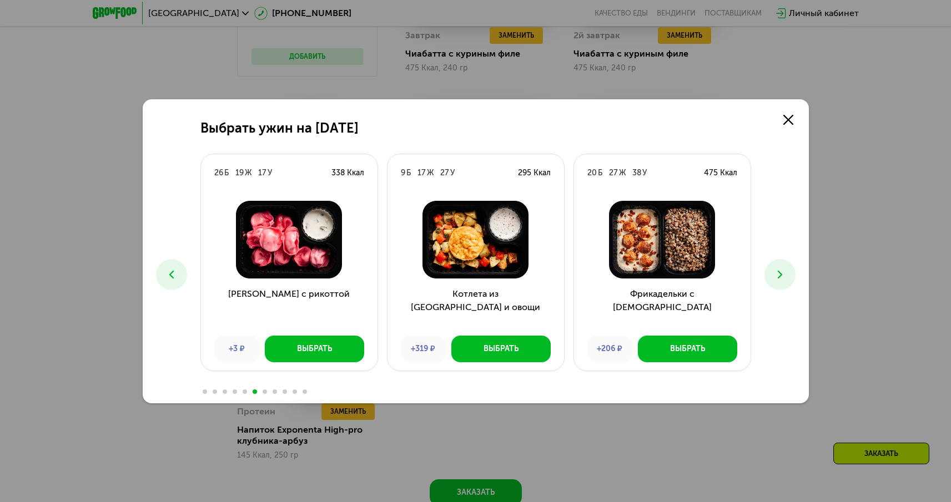
click at [782, 271] on icon at bounding box center [779, 274] width 13 height 13
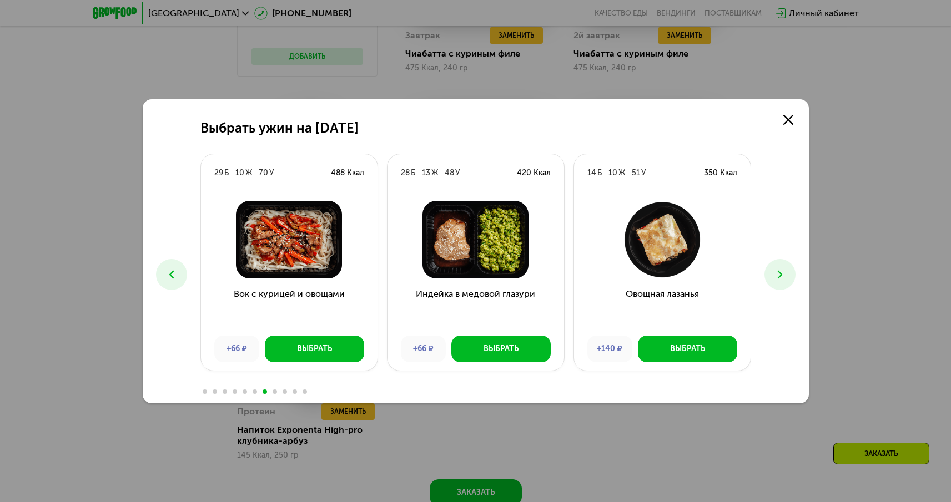
click at [782, 271] on icon at bounding box center [779, 274] width 13 height 13
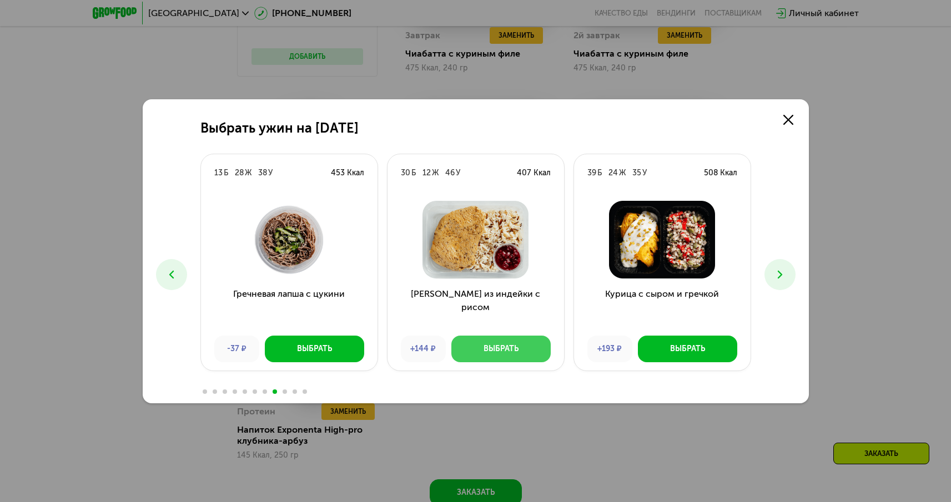
click at [529, 356] on button "Выбрать" at bounding box center [500, 349] width 99 height 27
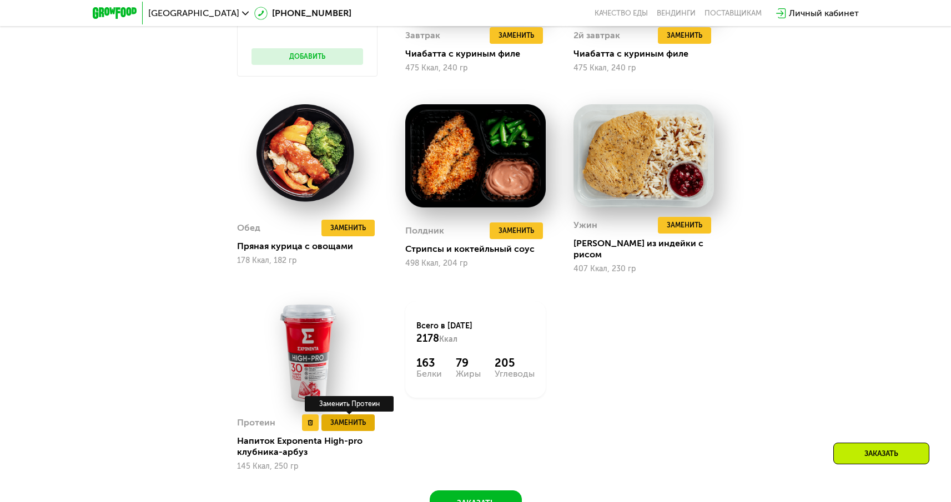
click at [361, 418] on span "Заменить" at bounding box center [348, 423] width 36 height 11
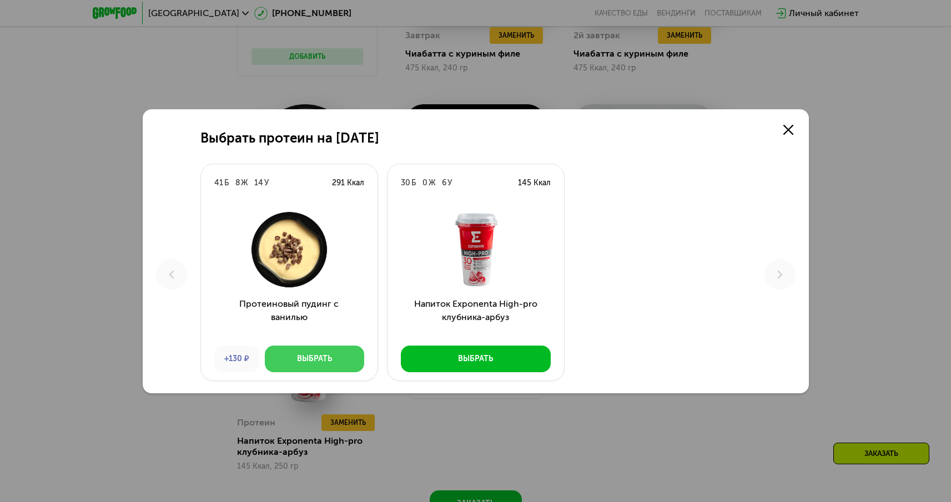
click at [319, 360] on div "Выбрать" at bounding box center [314, 359] width 35 height 11
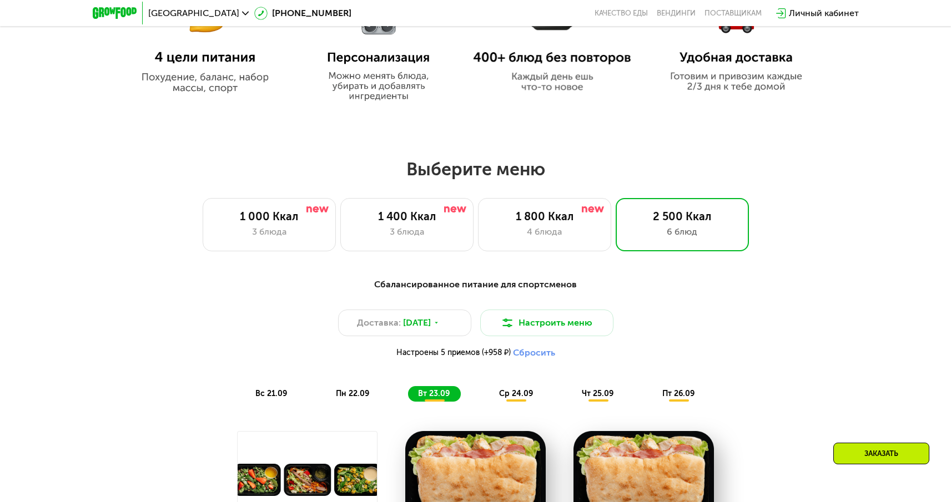
scroll to position [685, 0]
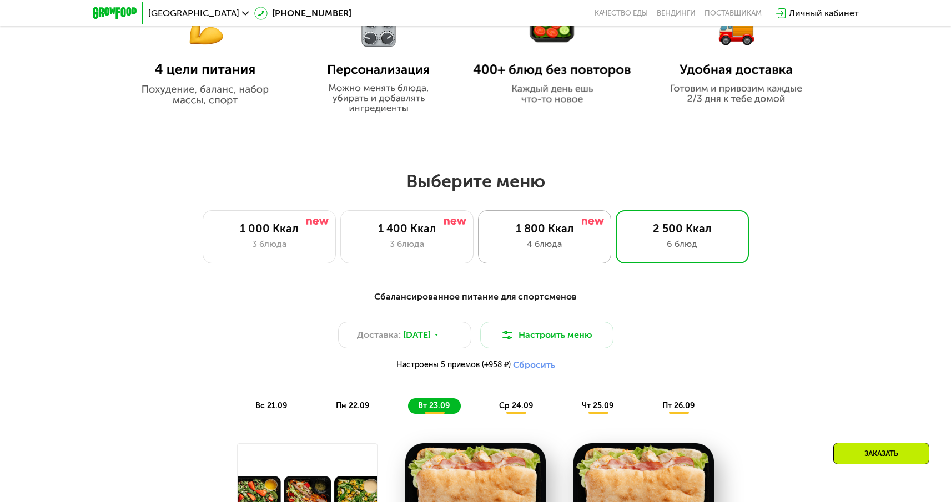
click at [527, 222] on div "1 800 Ккал 4 блюда" at bounding box center [544, 236] width 133 height 53
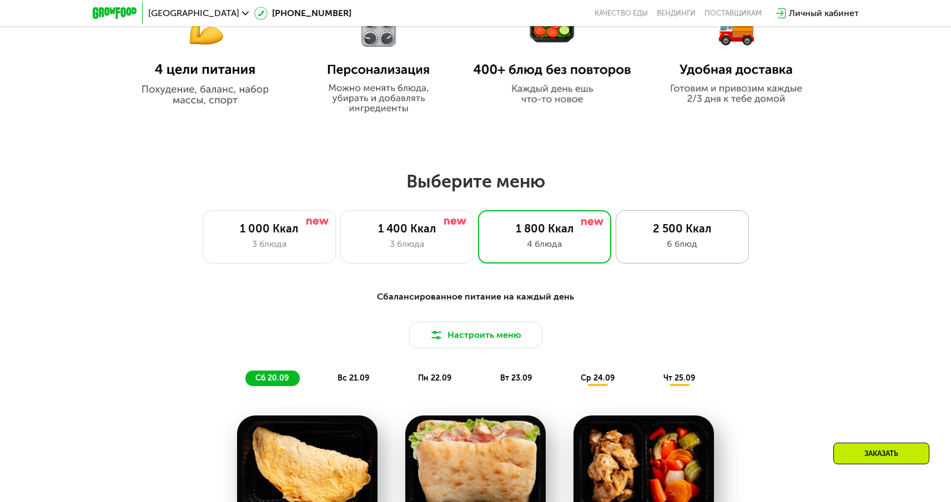
click at [686, 249] on div "6 блюд" at bounding box center [682, 244] width 110 height 13
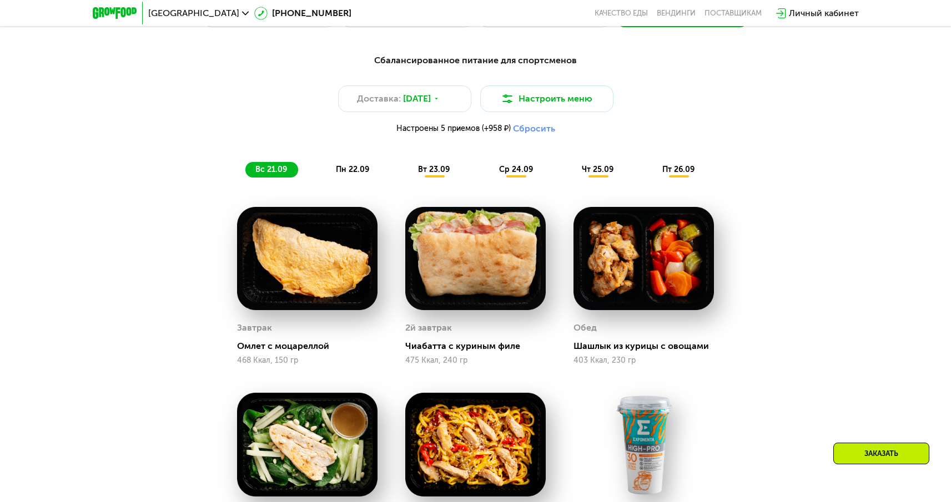
scroll to position [693, 0]
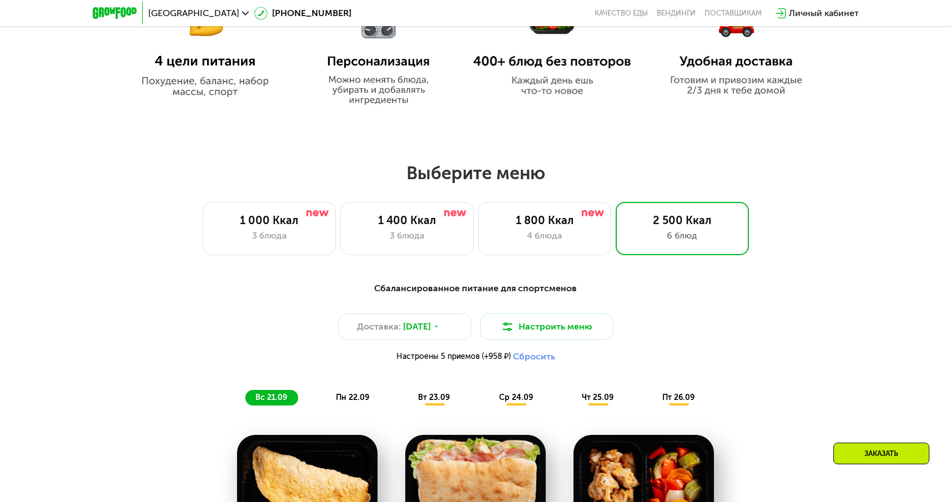
click at [532, 363] on button "Сбросить" at bounding box center [534, 356] width 42 height 11
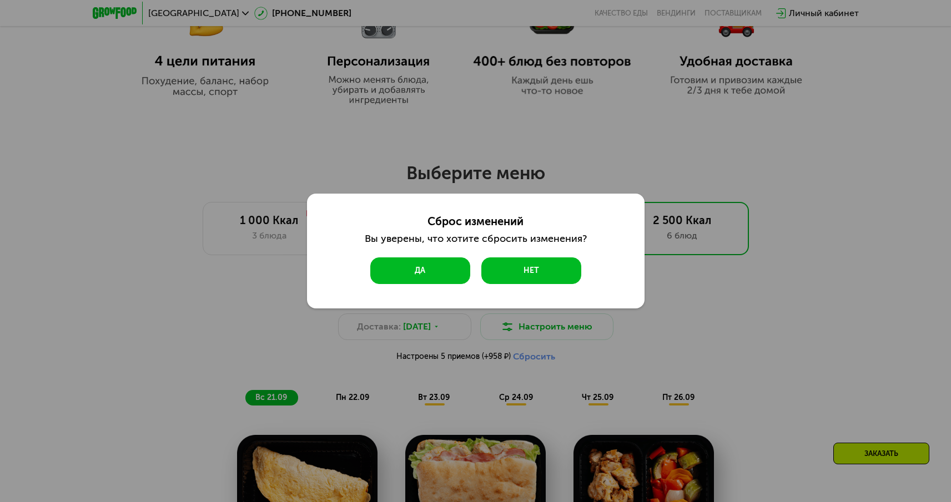
click at [430, 277] on button "Да" at bounding box center [420, 271] width 100 height 27
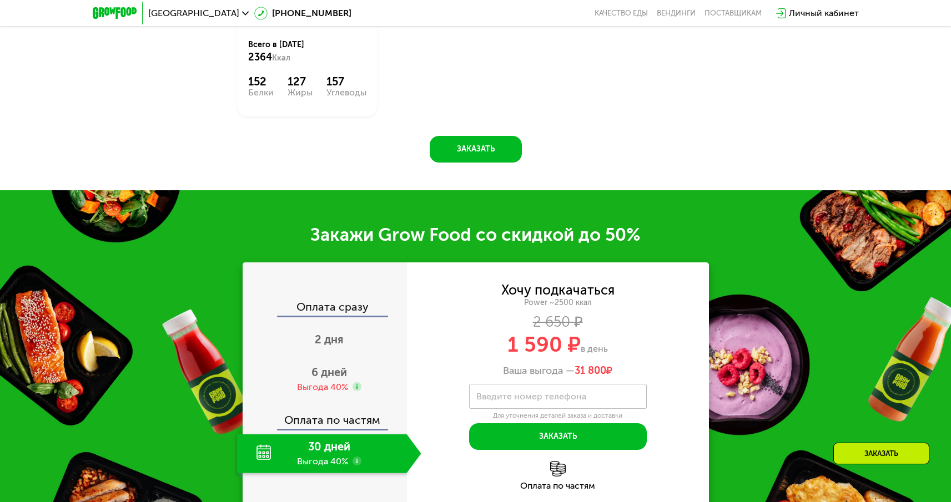
scroll to position [1604, 0]
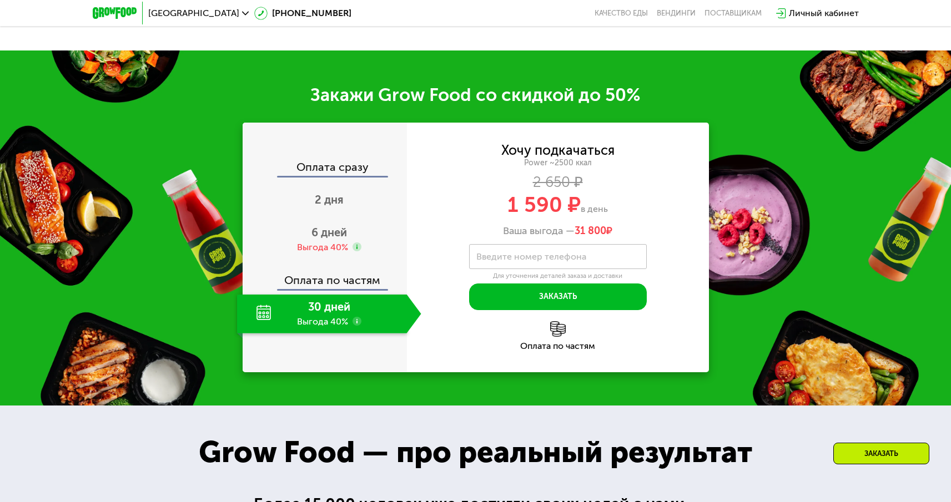
click at [353, 322] on icon at bounding box center [357, 321] width 9 height 9
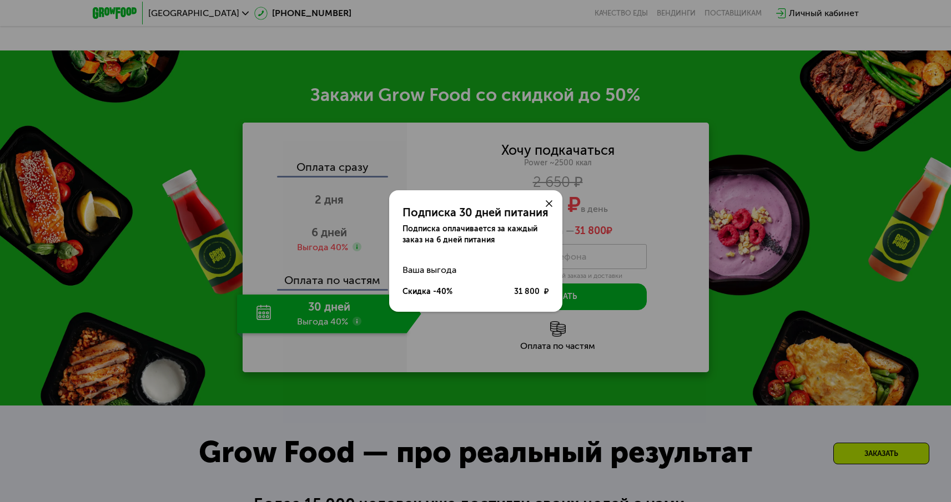
click at [354, 323] on div "Подписка 30 дней питания Подписка оплачивается за каждый заказ на 6 дней питани…" at bounding box center [475, 251] width 951 height 502
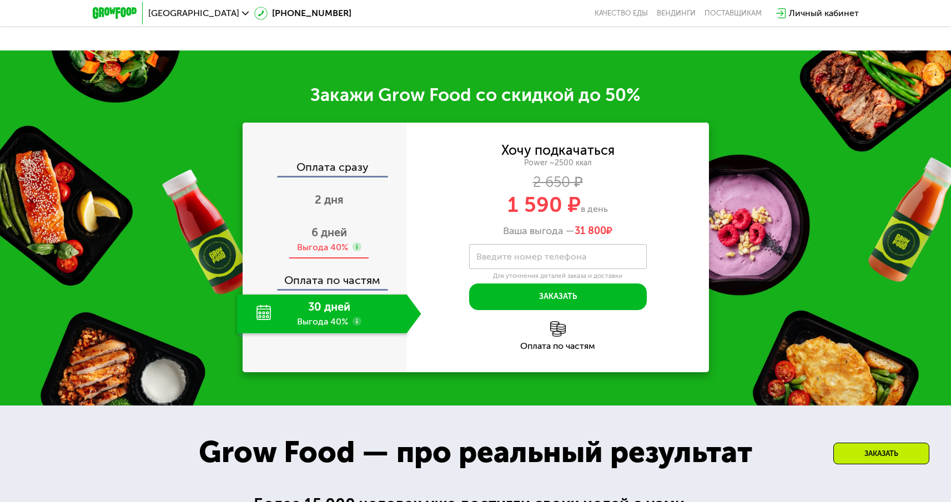
click at [341, 236] on span "6 дней" at bounding box center [329, 232] width 36 height 13
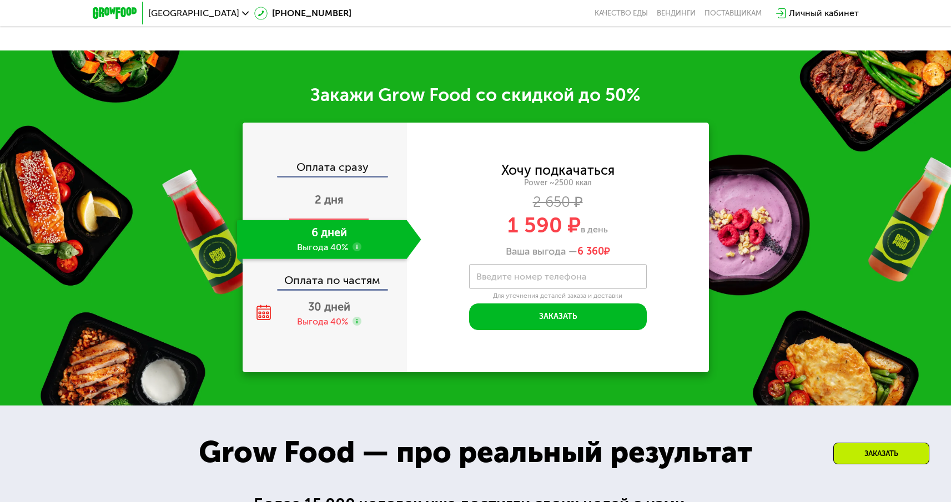
click at [340, 204] on span "2 дня" at bounding box center [329, 199] width 29 height 13
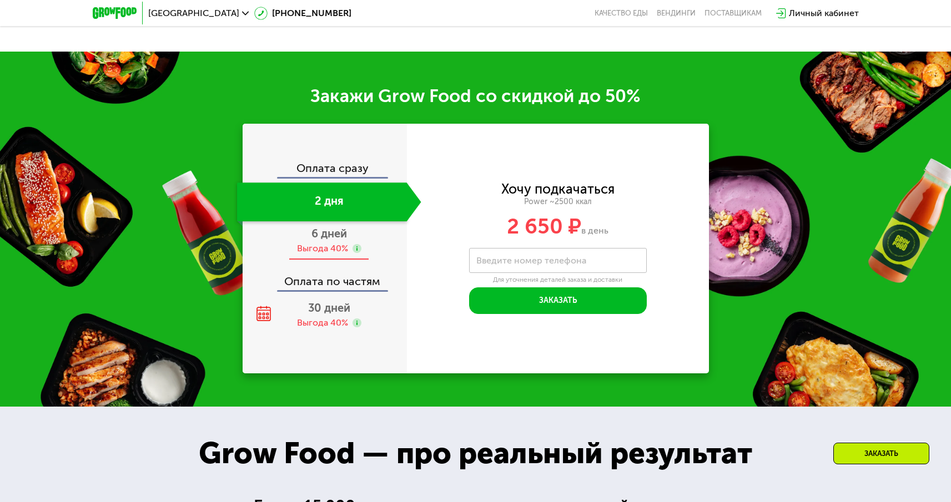
click at [336, 244] on div "6 дней Выгода 40%" at bounding box center [329, 241] width 184 height 39
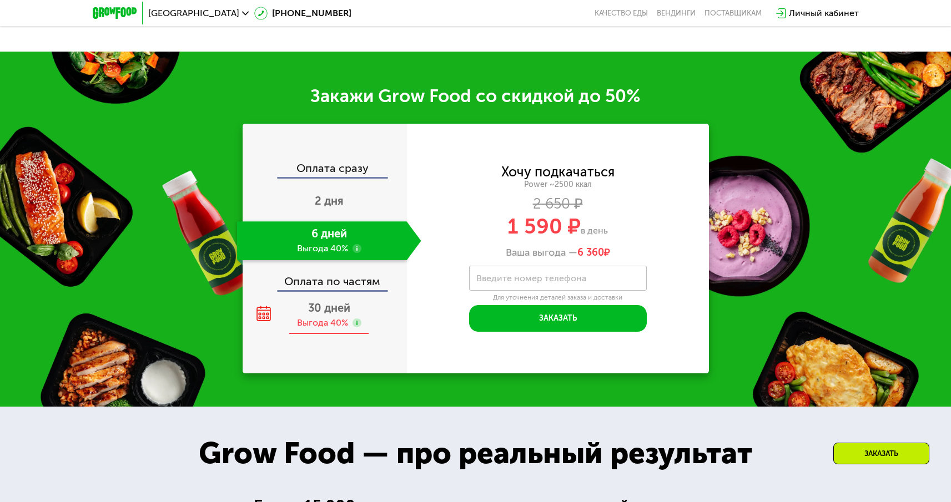
scroll to position [1604, 0]
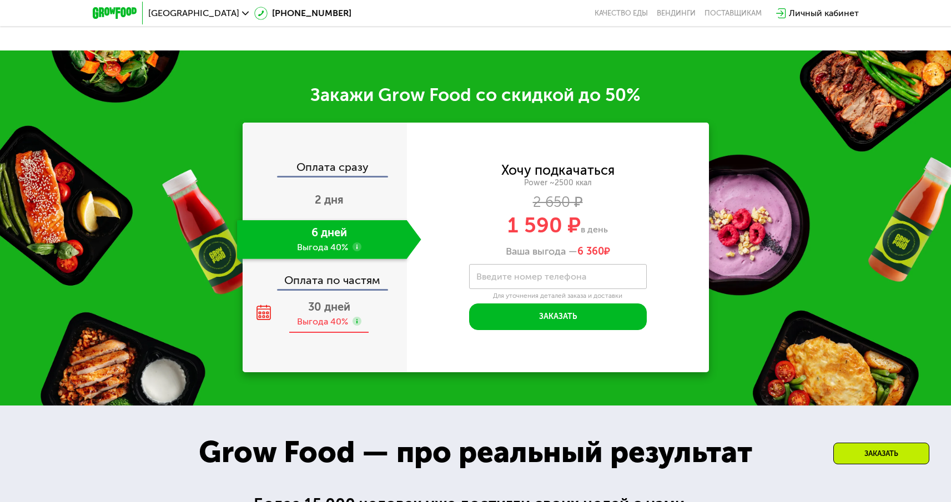
click at [333, 304] on span "30 дней" at bounding box center [329, 306] width 42 height 13
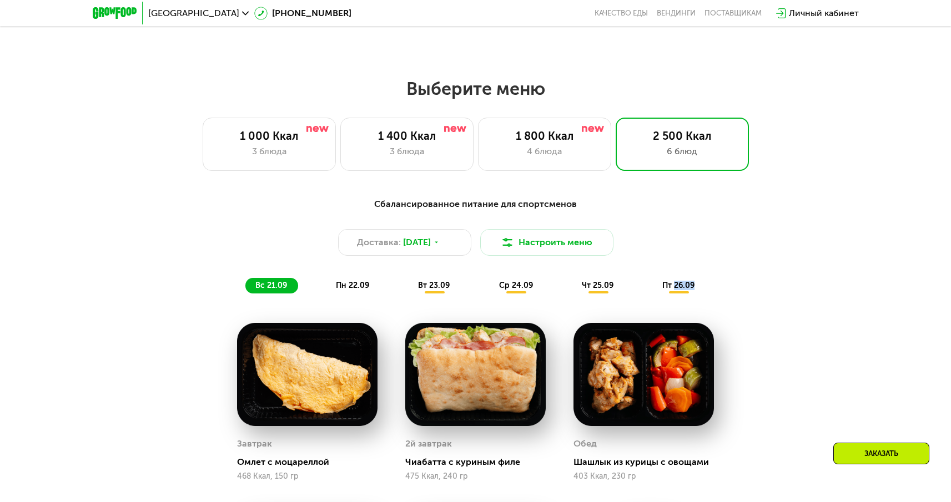
scroll to position [775, 0]
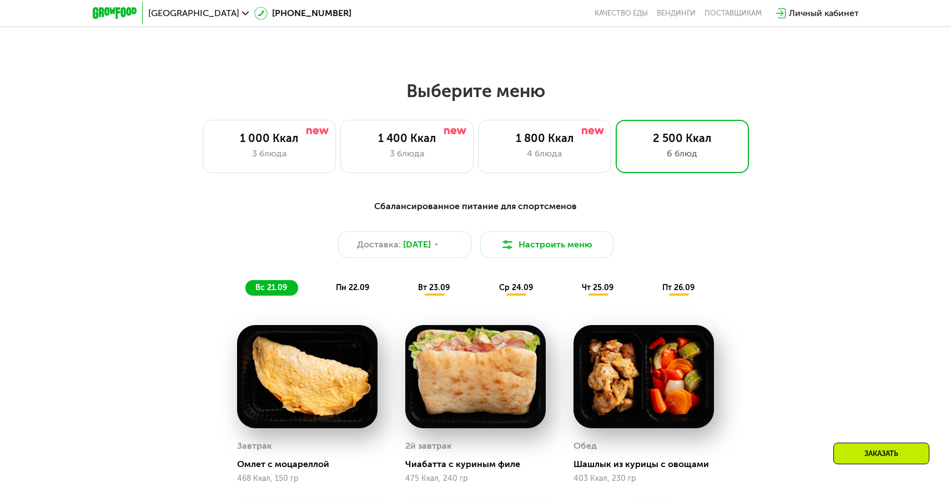
click at [779, 157] on div "1 000 Ккал 3 блюда 1 400 Ккал 3 блюда 1 800 Ккал 4 блюда 2 500 Ккал 6 блюд" at bounding box center [476, 146] width 880 height 53
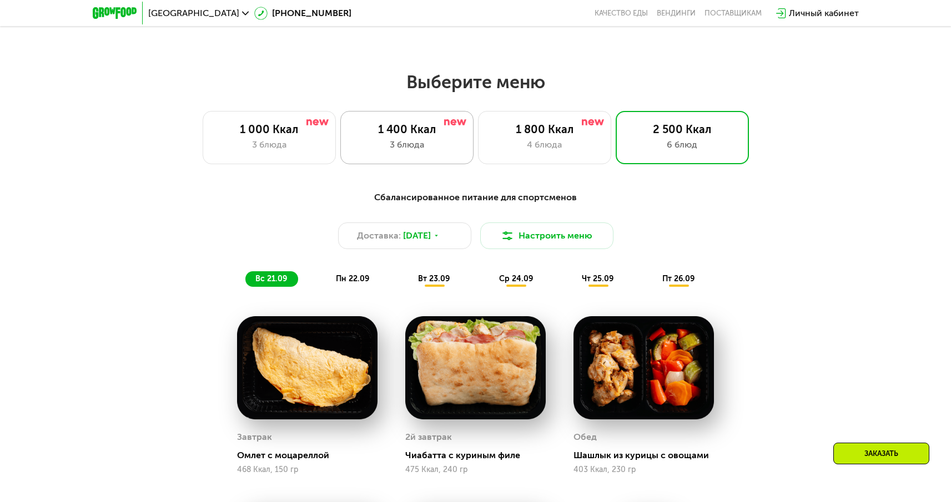
scroll to position [783, 0]
